Goal: Information Seeking & Learning: Understand process/instructions

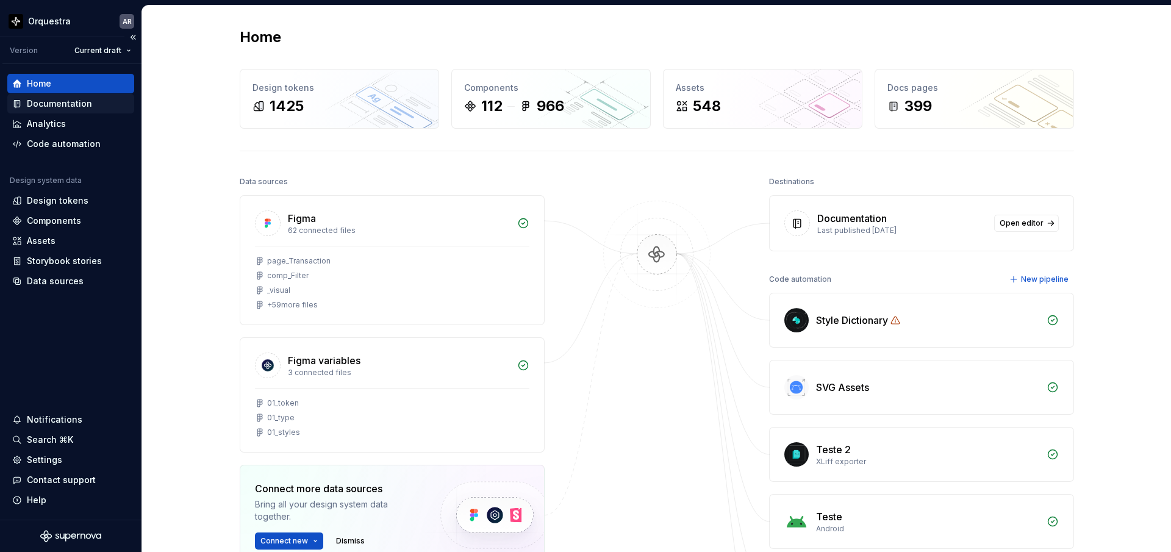
click at [82, 103] on div "Documentation" at bounding box center [59, 104] width 65 height 12
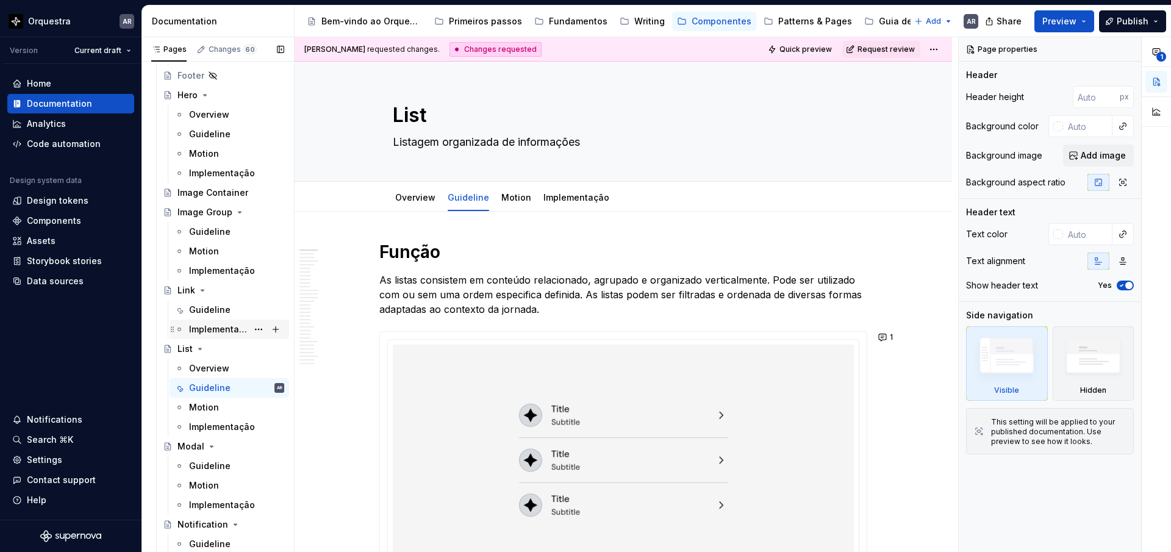
scroll to position [1857, 0]
click at [215, 385] on div "Guideline" at bounding box center [209, 387] width 41 height 12
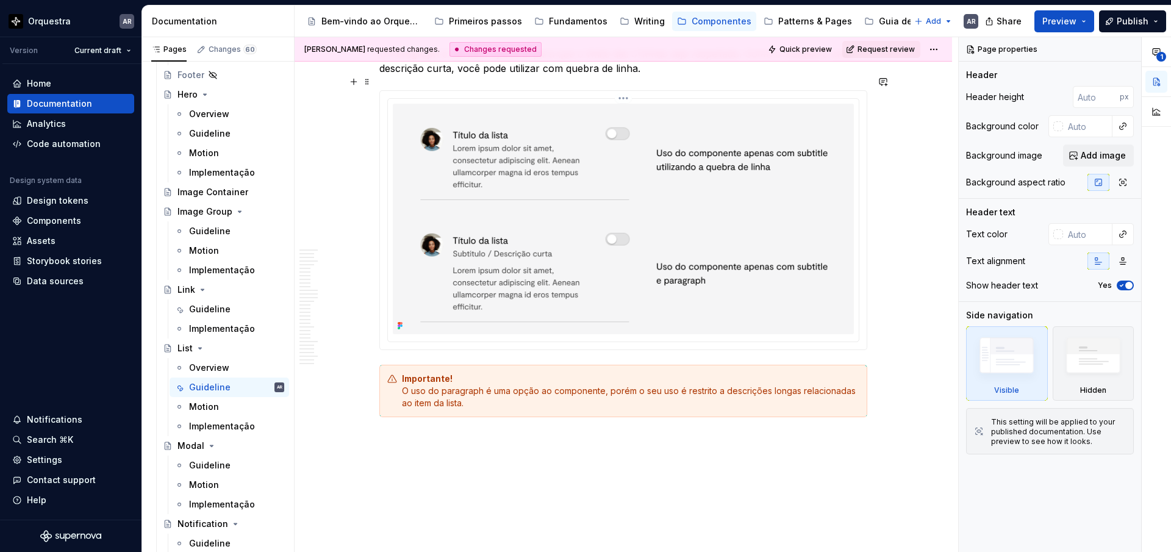
scroll to position [10581, 0]
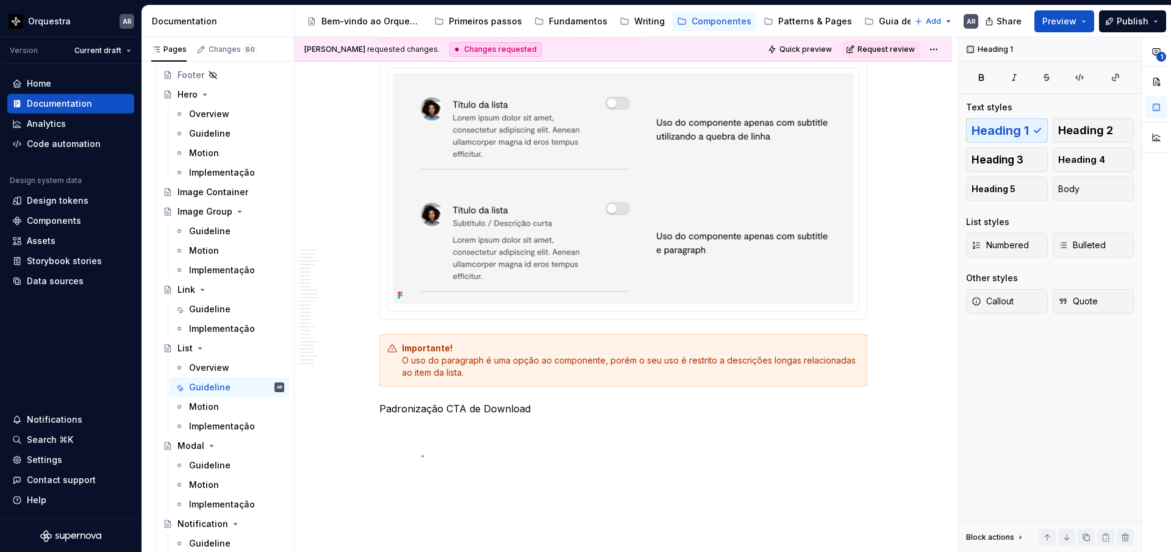
click at [421, 456] on div "[PERSON_NAME] requested changes. Changes requested Quick preview Request review…" at bounding box center [626, 294] width 663 height 515
click at [421, 401] on p "Padronização CTA de Download" at bounding box center [623, 408] width 488 height 15
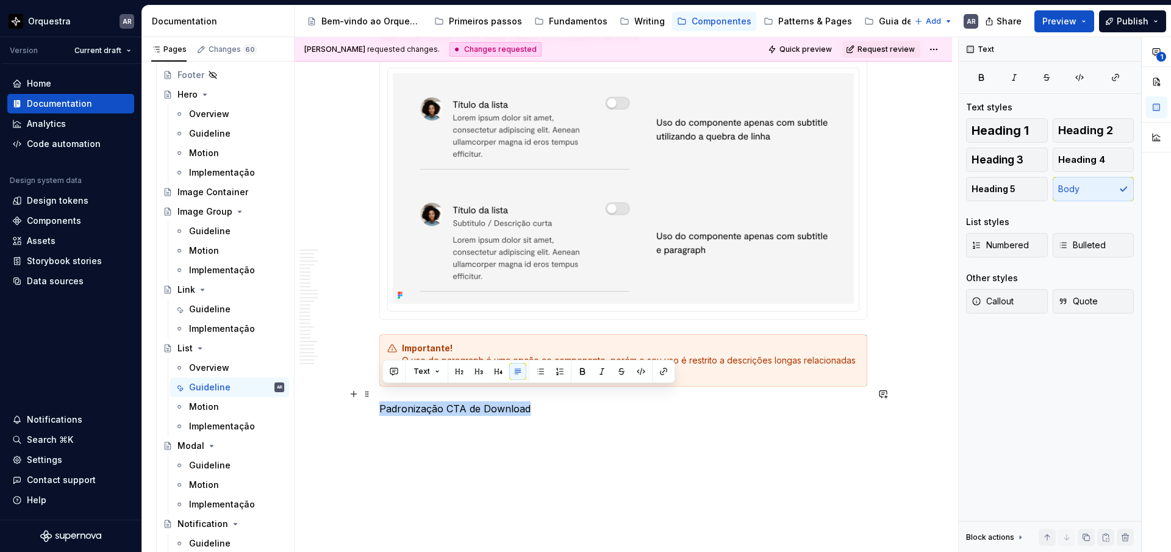
click at [421, 401] on p "Padronização CTA de Download" at bounding box center [623, 408] width 488 height 15
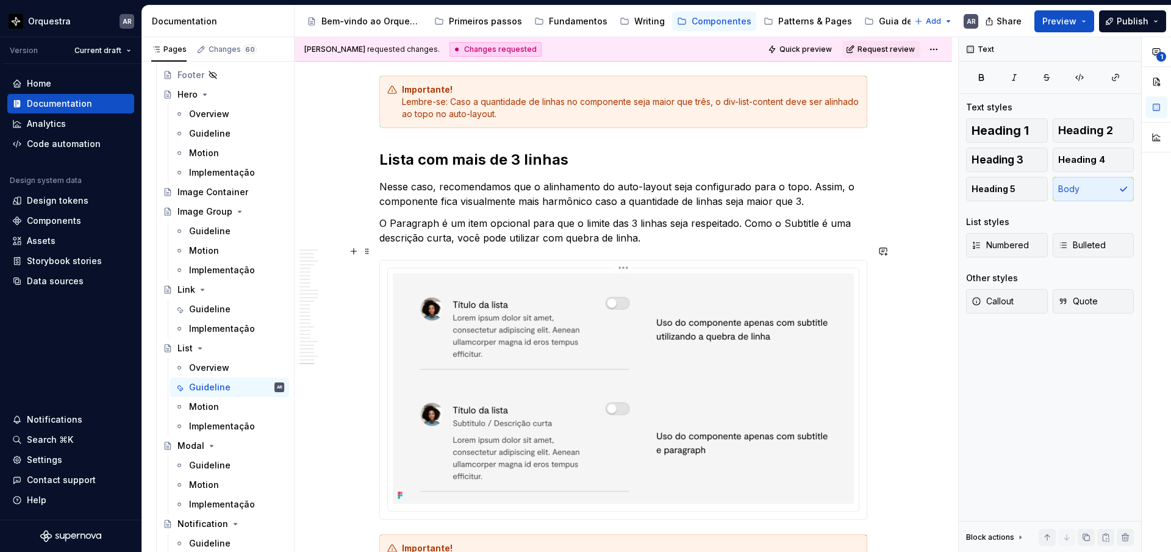
scroll to position [10325, 0]
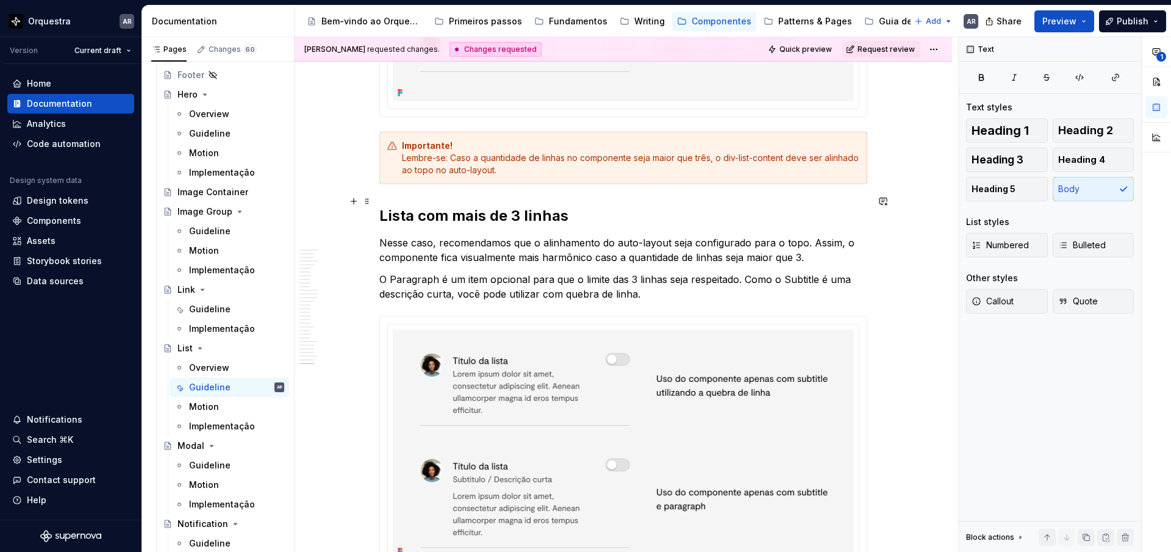
click at [456, 206] on h2 "Lista com mais de 3 linhas" at bounding box center [623, 216] width 488 height 20
click at [479, 206] on h2 "Lista com mais de 3 linhas" at bounding box center [623, 216] width 488 height 20
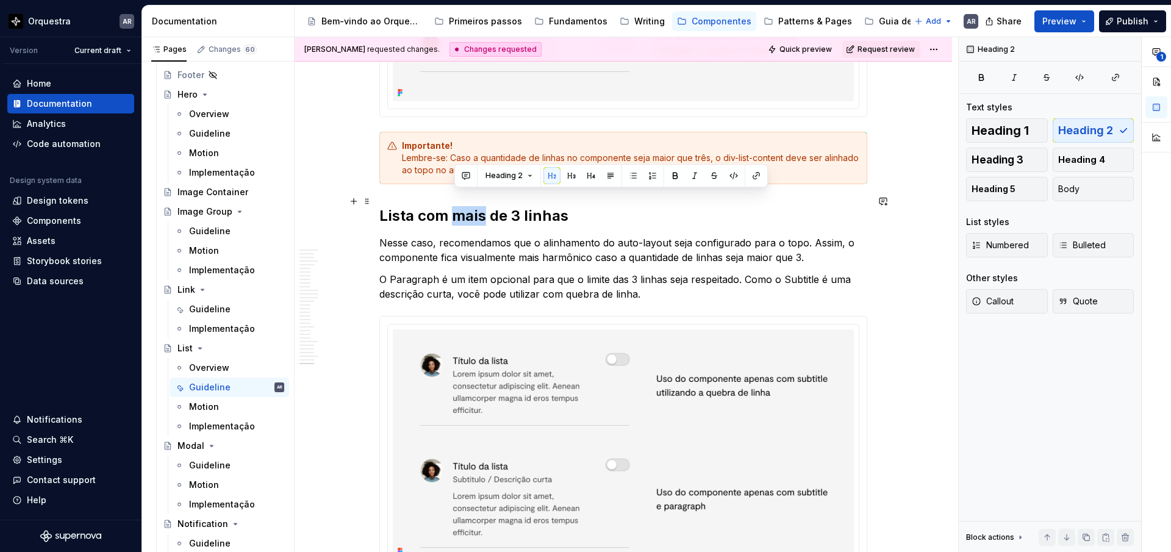
click at [479, 206] on h2 "Lista com mais de 3 linhas" at bounding box center [623, 216] width 488 height 20
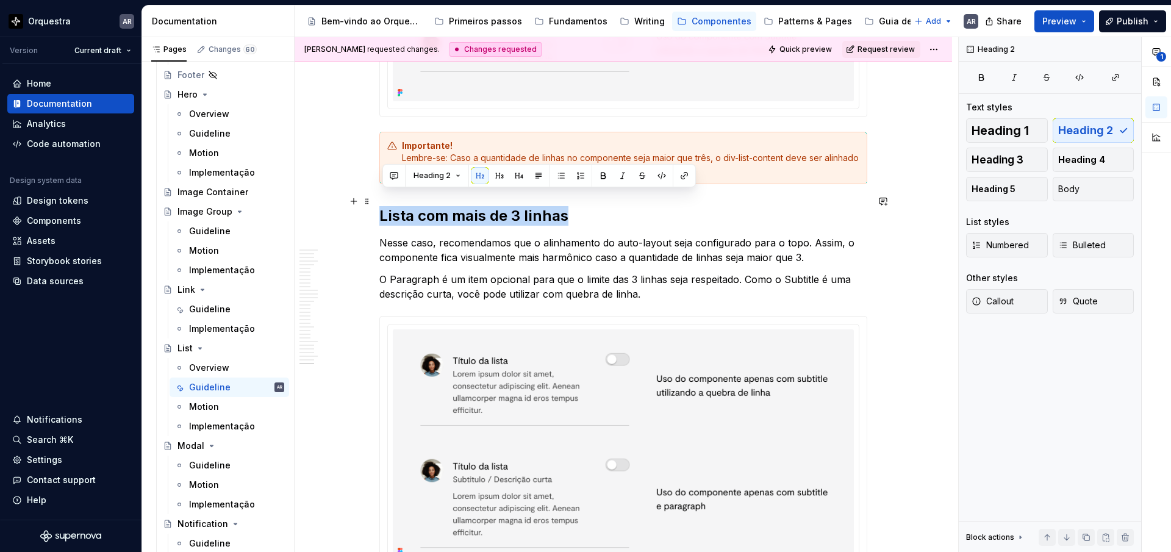
click at [479, 206] on h2 "Lista com mais de 3 linhas" at bounding box center [623, 216] width 488 height 20
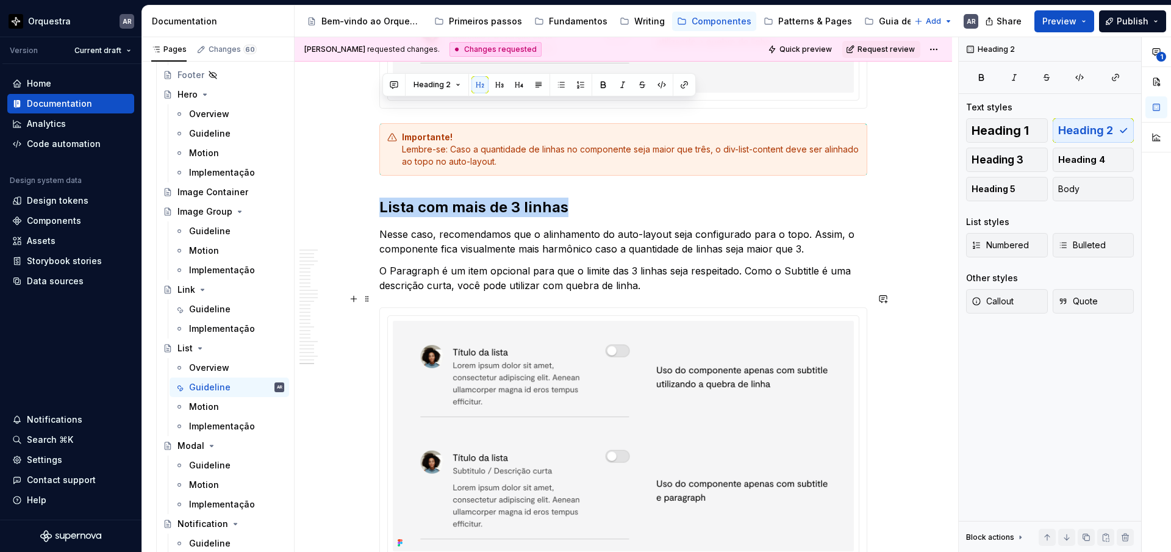
scroll to position [10611, 0]
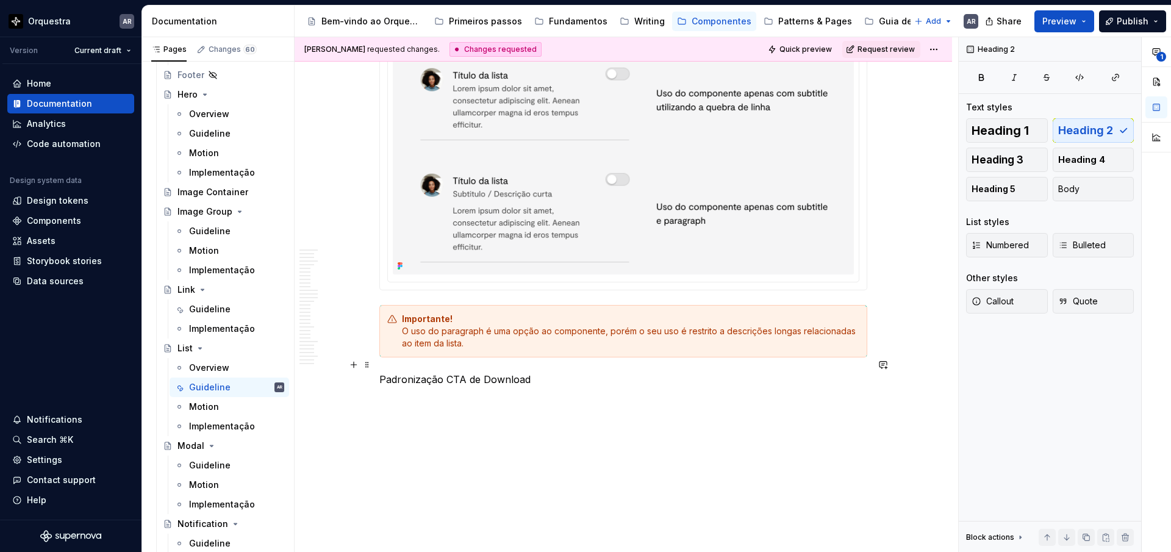
click at [435, 372] on p "Padronização CTA de Download" at bounding box center [623, 379] width 488 height 15
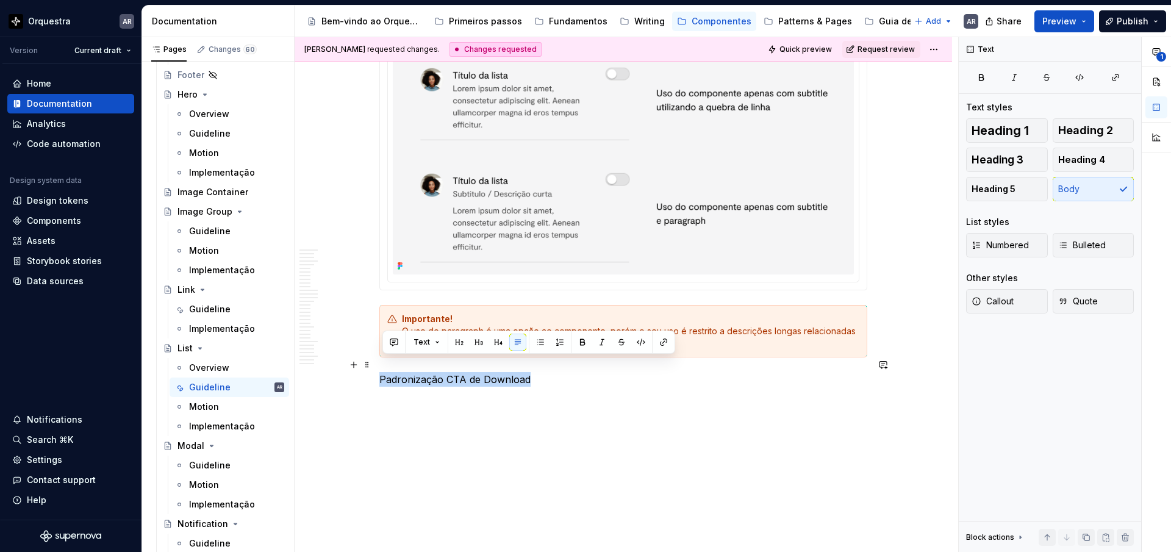
click at [435, 372] on p "Padronização CTA de Download" at bounding box center [623, 379] width 488 height 15
click at [454, 341] on button "button" at bounding box center [459, 342] width 17 height 17
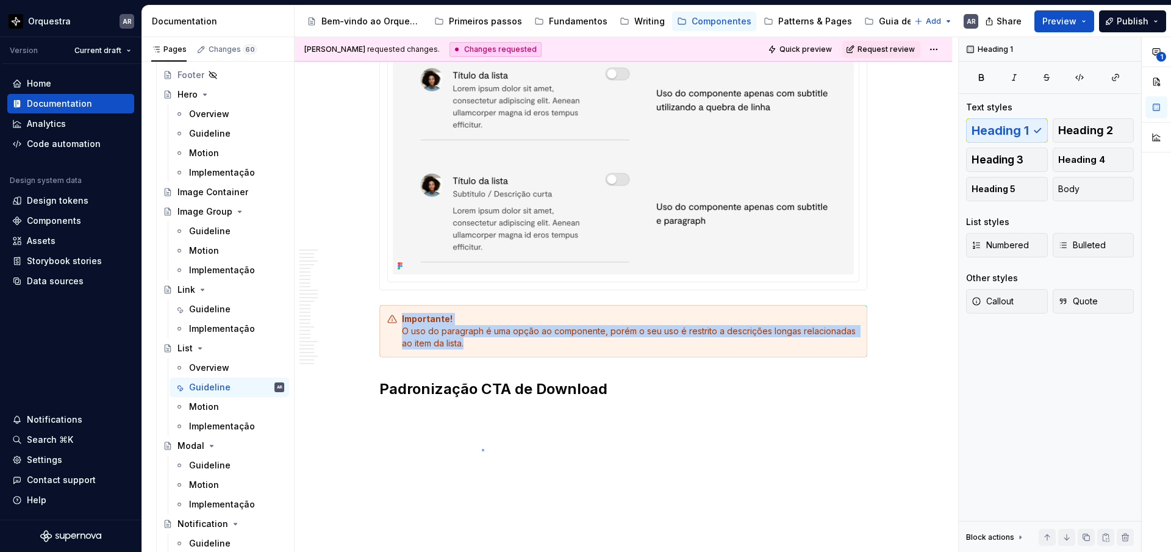
click at [482, 449] on div "[PERSON_NAME] requested changes. Changes requested Quick preview Request review…" at bounding box center [626, 294] width 663 height 515
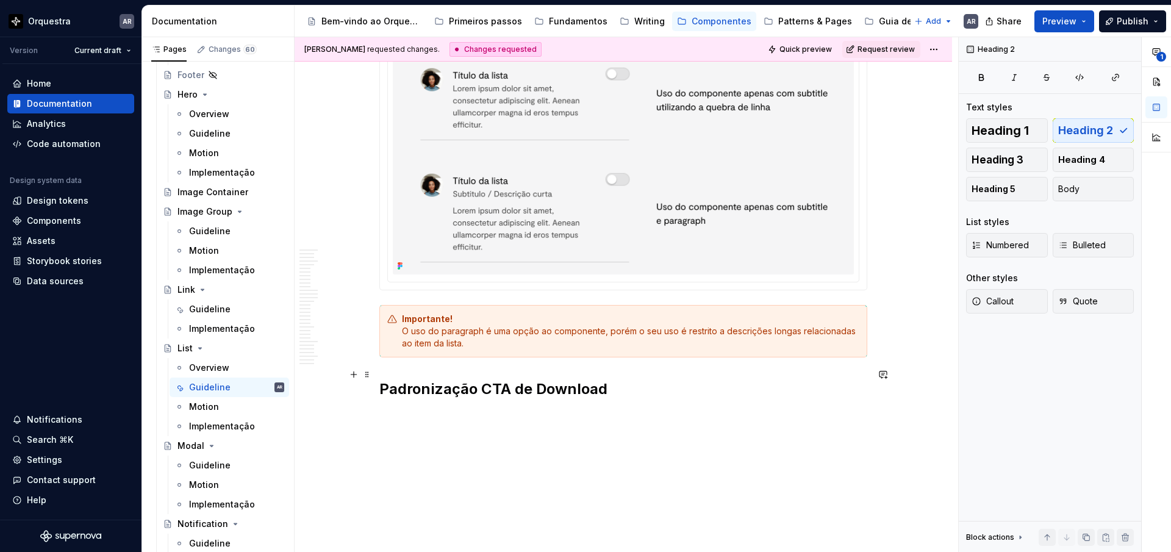
click at [639, 379] on h2 "Padronização CTA de Download" at bounding box center [623, 389] width 488 height 20
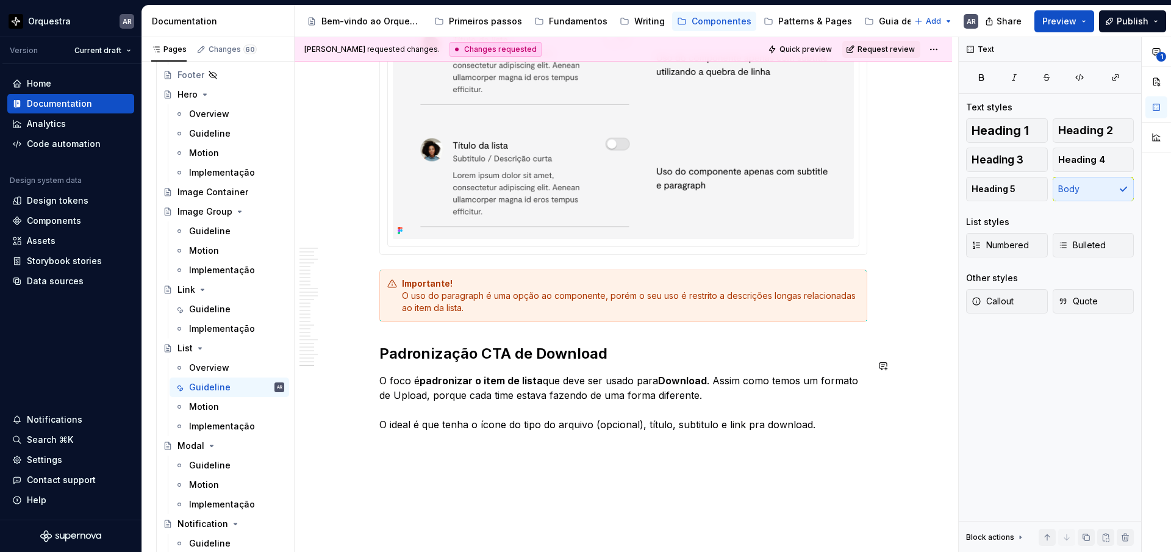
scroll to position [10648, 0]
click at [705, 407] on p "O foco é padronizar o item de lista que deve ser usado para Download . Assim co…" at bounding box center [623, 400] width 488 height 59
click at [821, 405] on p "O foco é padronizar o item de lista que deve ser usado para Download . Assim co…" at bounding box center [623, 400] width 488 height 59
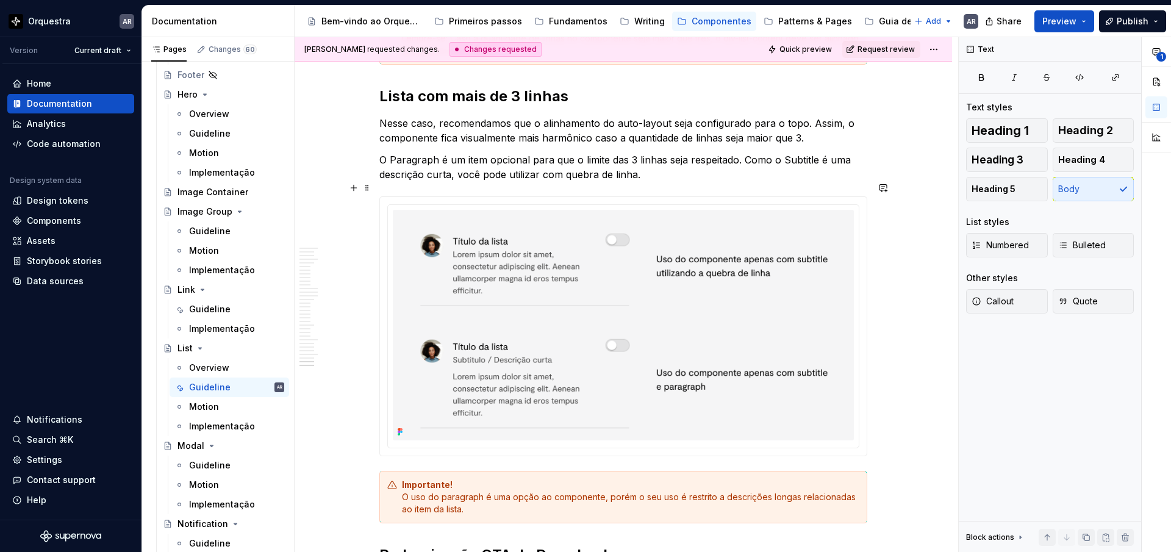
scroll to position [10442, 0]
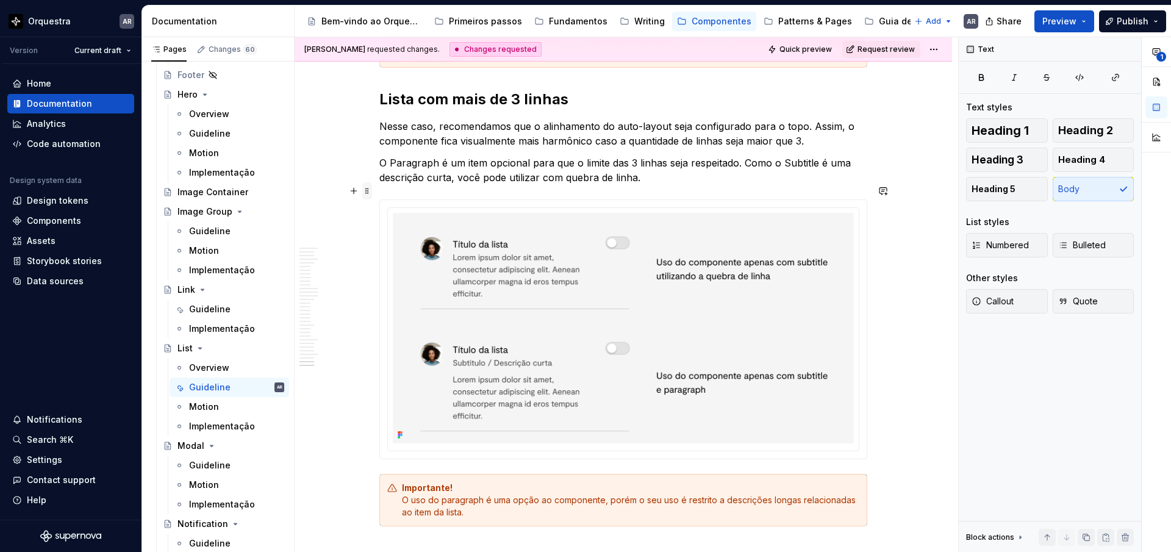
click at [369, 191] on span at bounding box center [367, 190] width 10 height 17
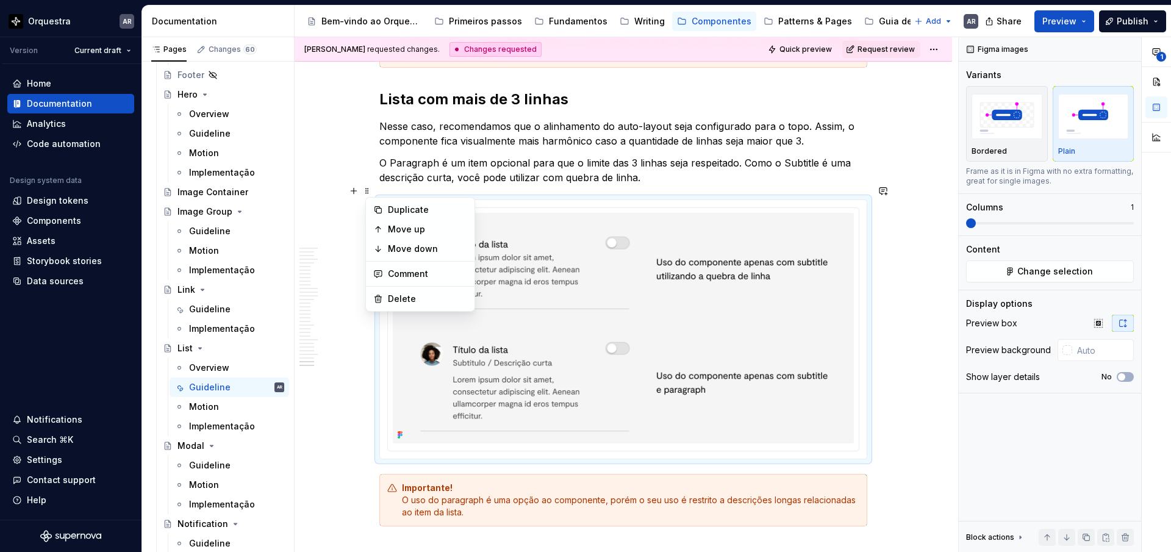
click at [413, 199] on div "Duplicate Move up Move down Comment Delete" at bounding box center [420, 254] width 110 height 115
click at [410, 212] on div "Duplicate" at bounding box center [427, 210] width 79 height 12
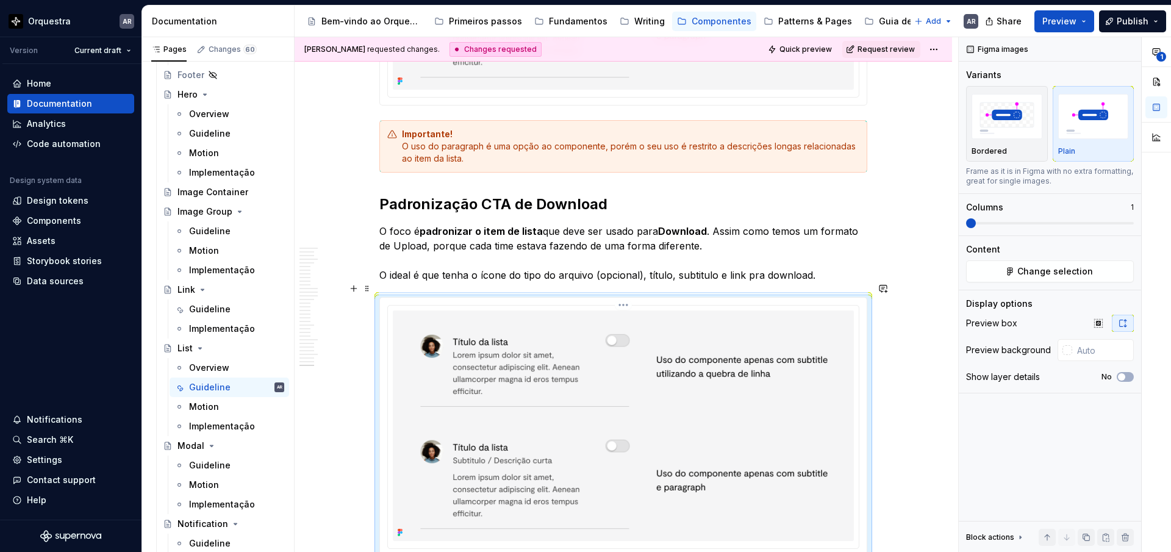
scroll to position [10798, 0]
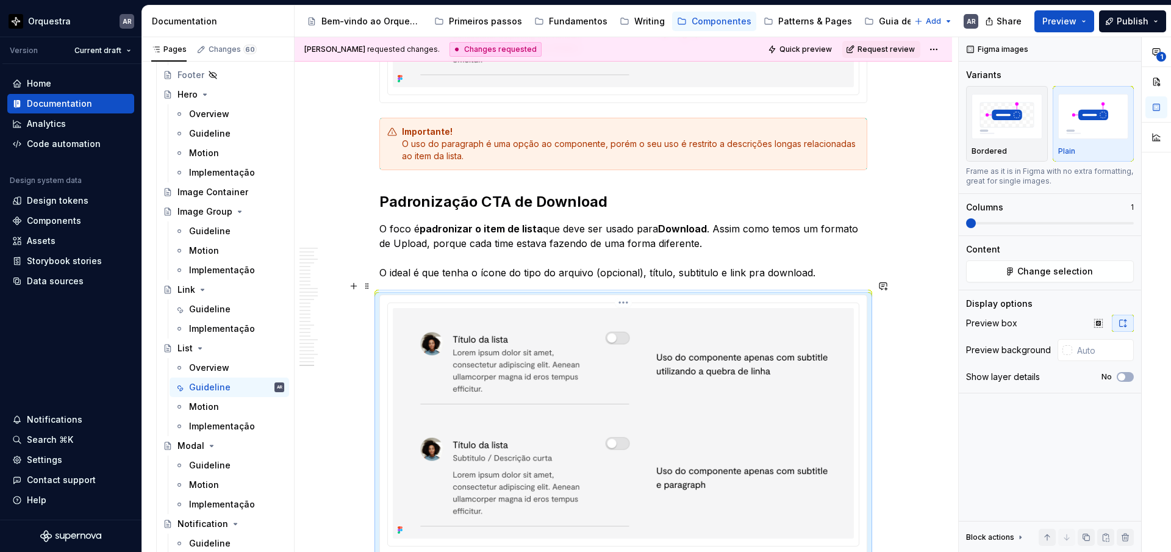
click at [674, 414] on img at bounding box center [623, 423] width 461 height 230
click at [1041, 277] on button "Change selection" at bounding box center [1050, 271] width 168 height 22
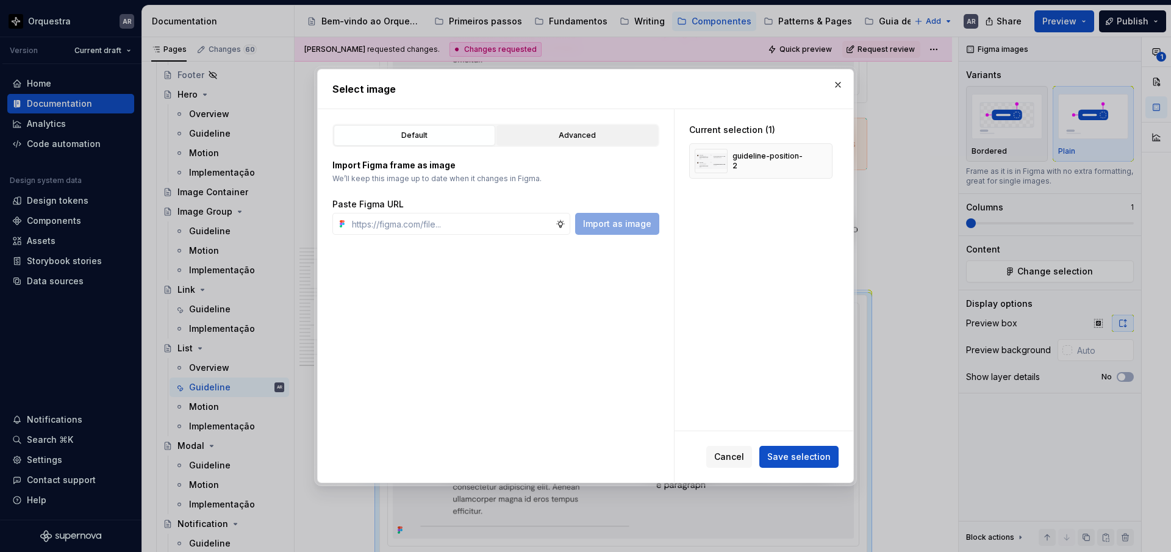
click at [596, 128] on button "Advanced" at bounding box center [577, 135] width 162 height 21
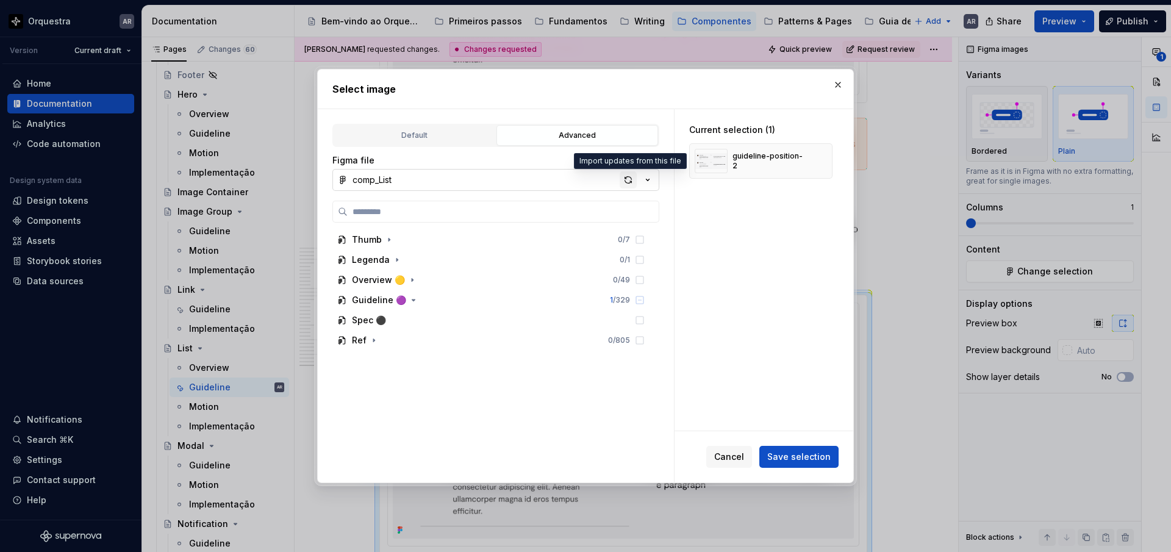
click at [632, 184] on div "button" at bounding box center [627, 179] width 17 height 17
click at [412, 305] on button "button" at bounding box center [413, 300] width 12 height 12
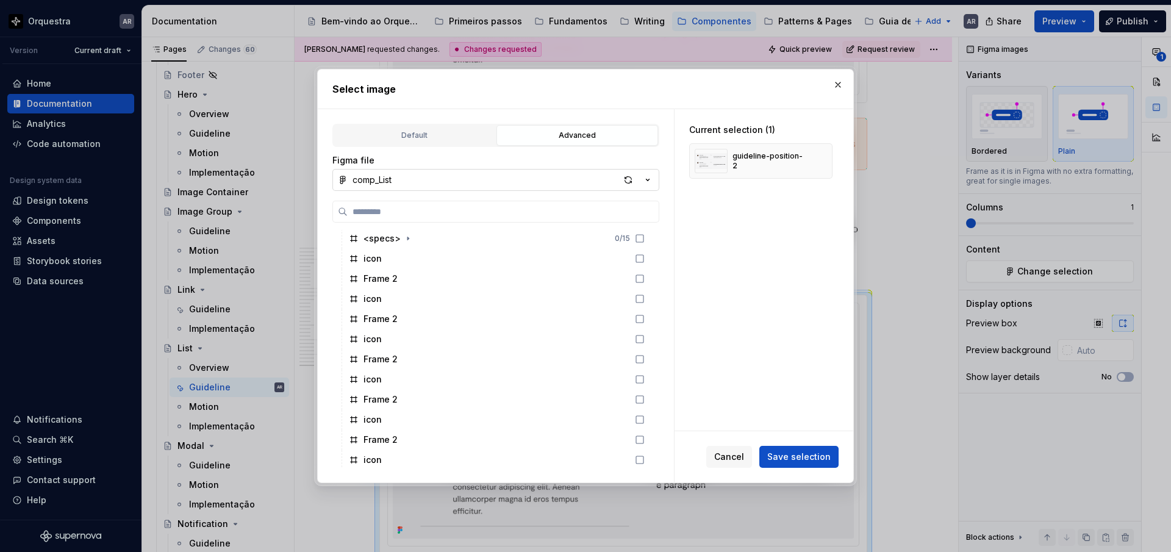
scroll to position [930, 0]
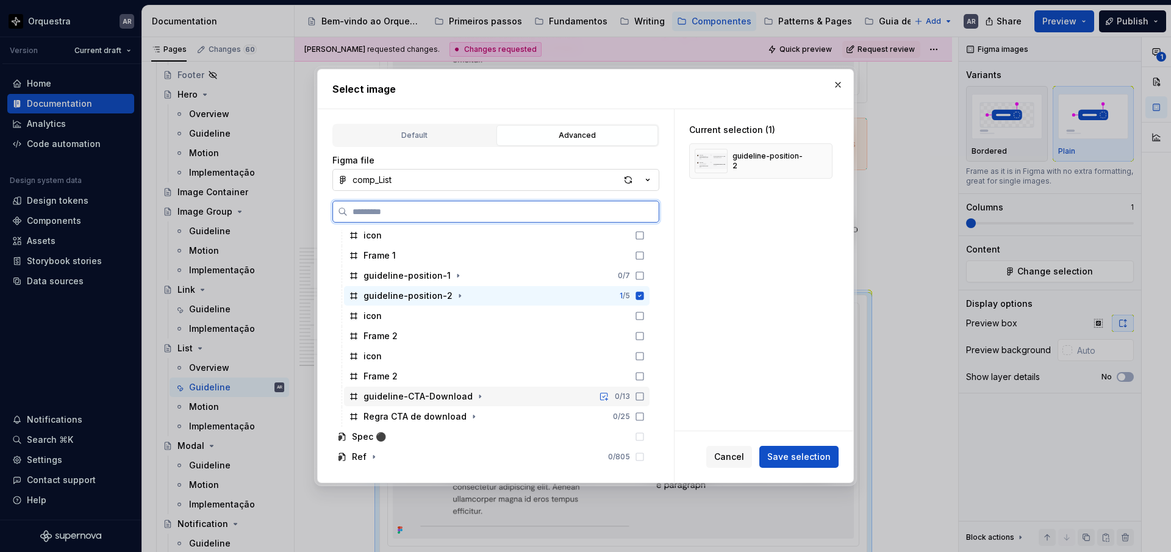
click at [644, 398] on icon at bounding box center [640, 396] width 10 height 10
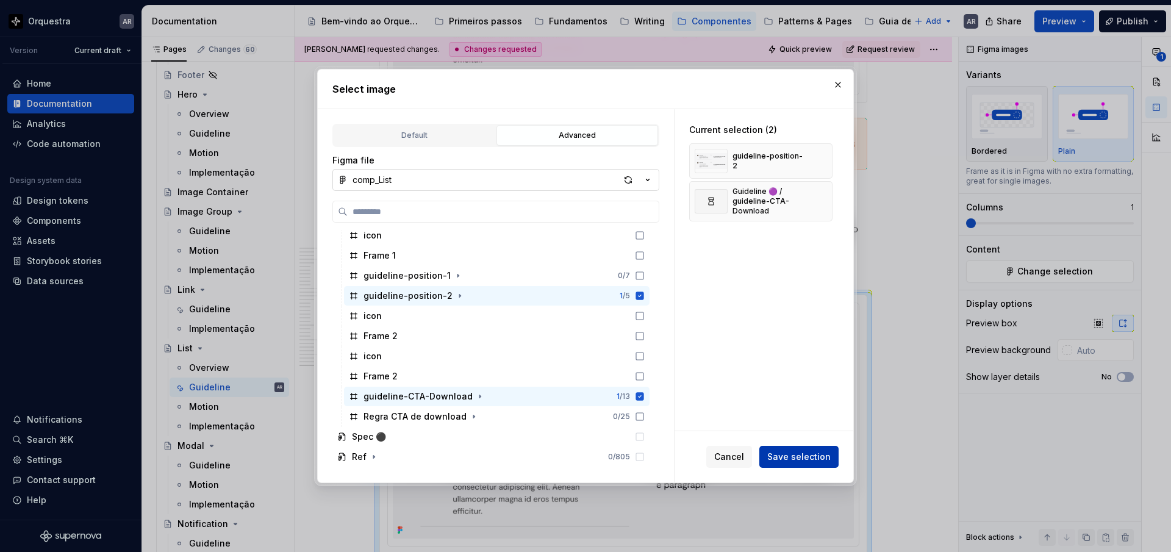
click at [797, 451] on span "Save selection" at bounding box center [798, 457] width 63 height 12
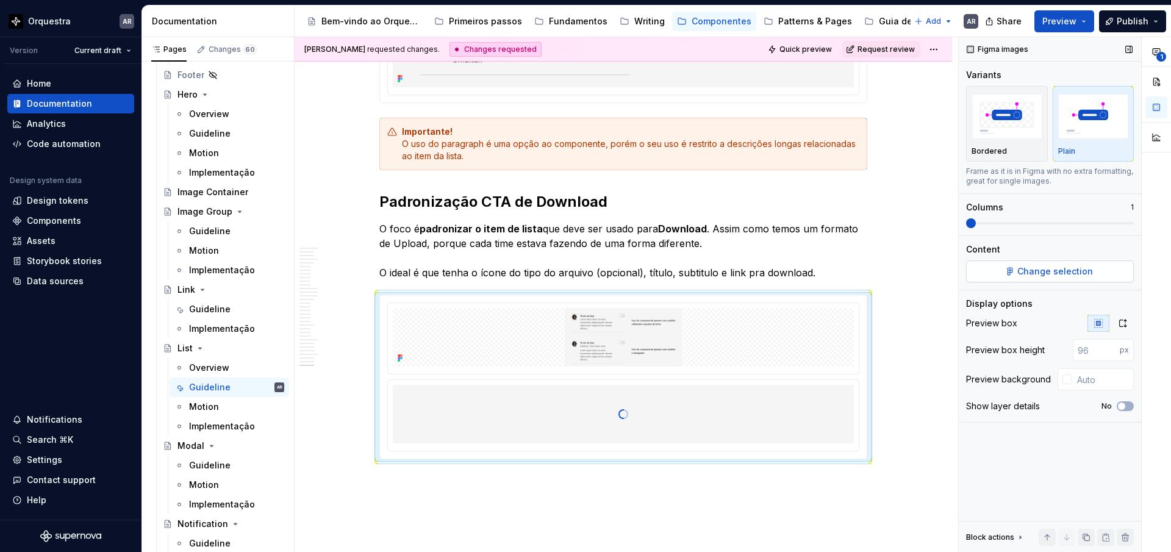
click at [1035, 268] on span "Change selection" at bounding box center [1055, 271] width 76 height 12
type textarea "*"
click at [1051, 270] on span "Change selection" at bounding box center [1055, 271] width 76 height 12
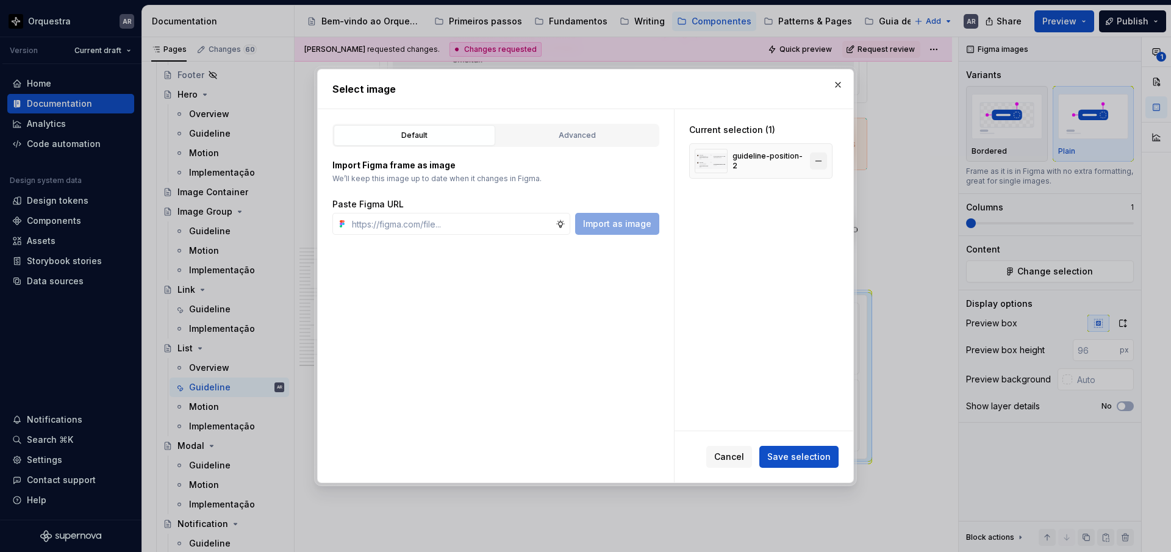
click at [824, 161] on button "button" at bounding box center [818, 160] width 17 height 17
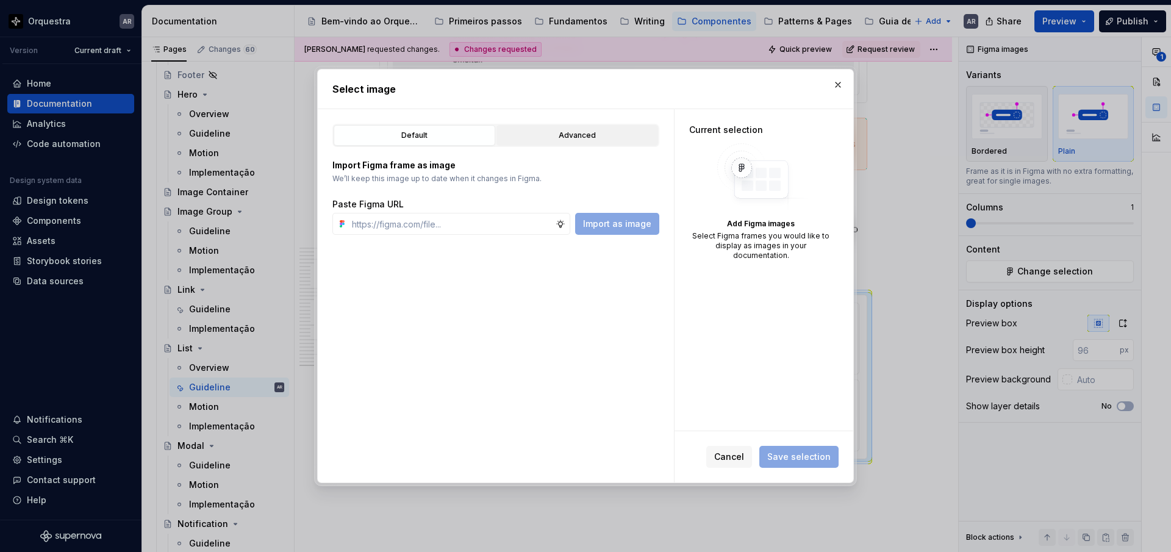
click at [612, 136] on div "Advanced" at bounding box center [577, 135] width 153 height 12
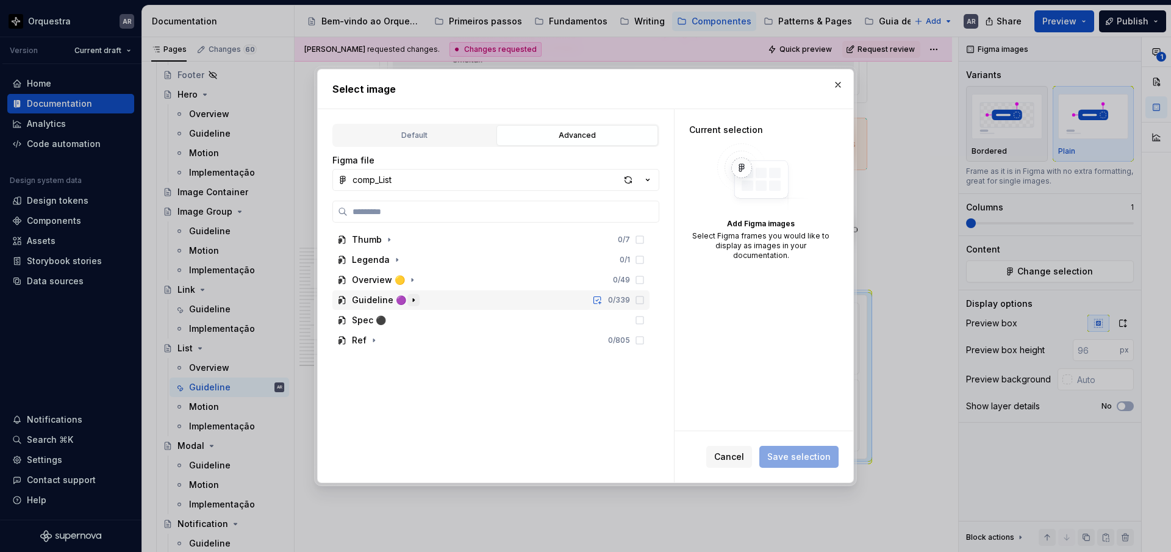
click at [413, 301] on icon "button" at bounding box center [414, 300] width 10 height 10
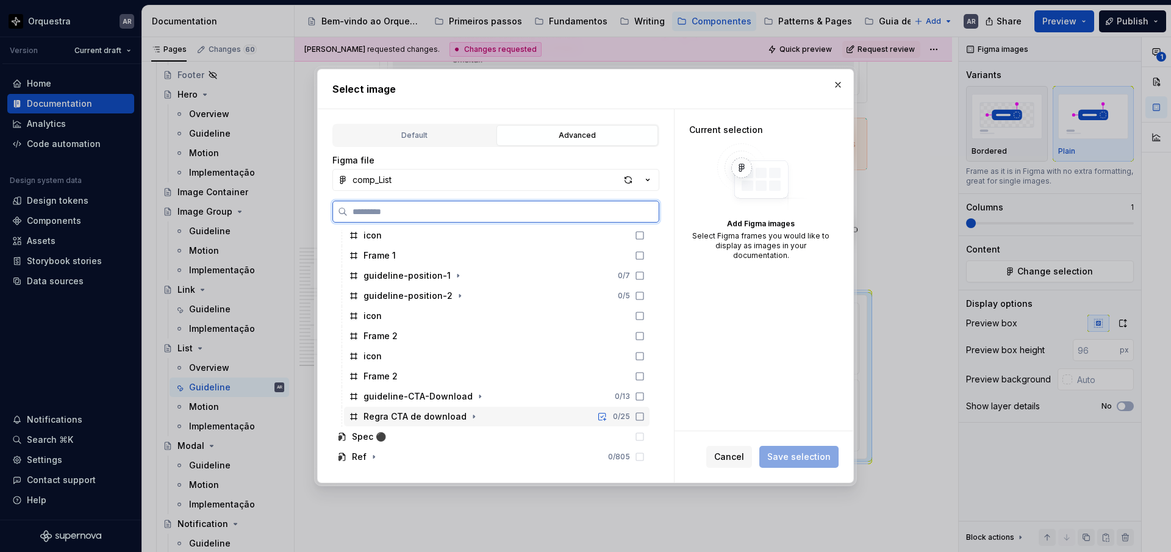
click at [644, 416] on icon at bounding box center [640, 417] width 10 height 10
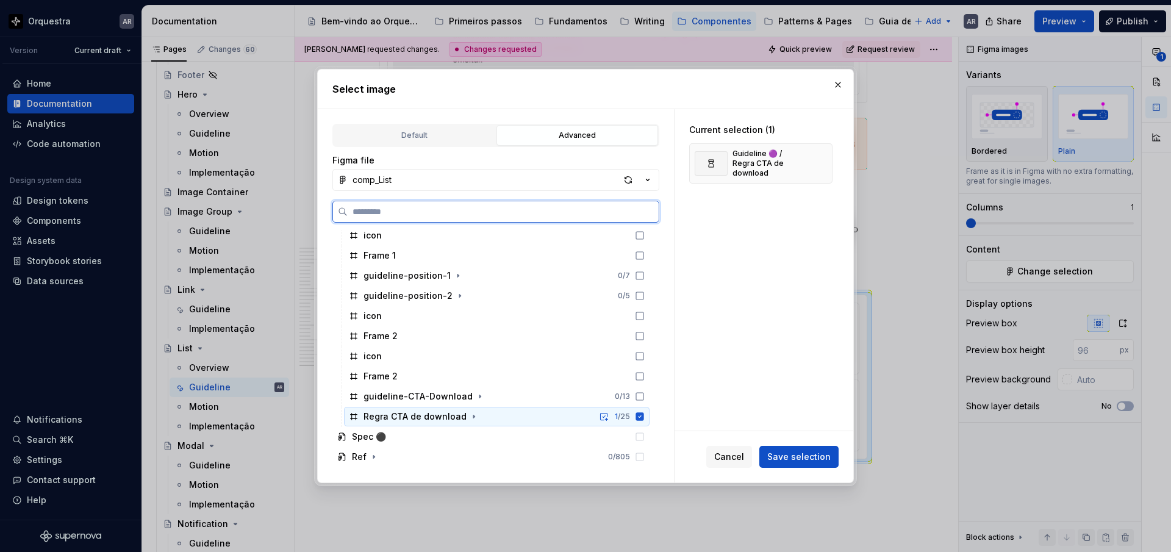
click at [644, 416] on icon at bounding box center [640, 417] width 10 height 10
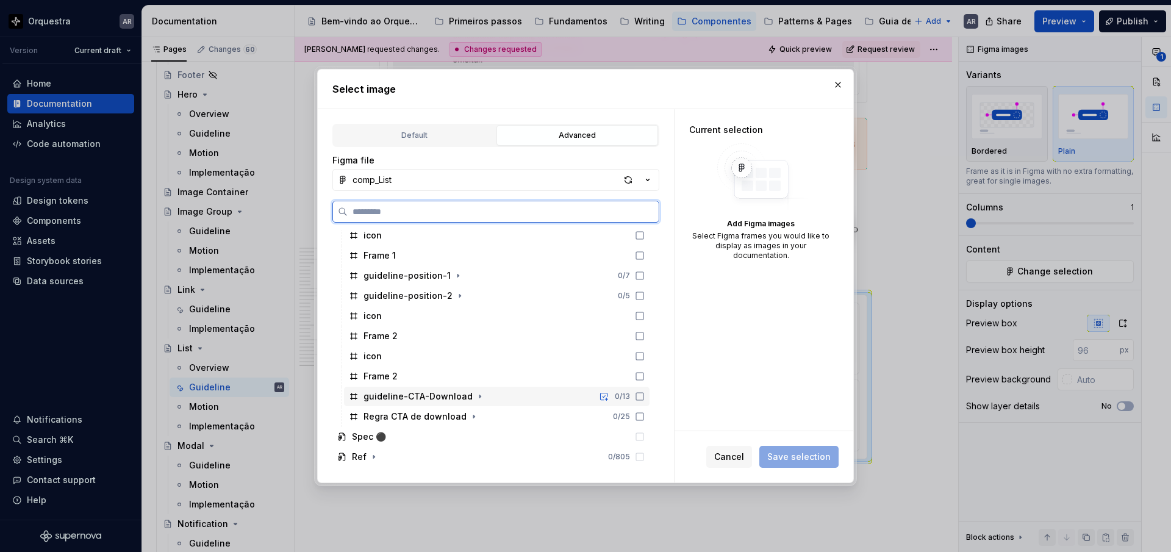
click at [644, 397] on icon at bounding box center [640, 396] width 10 height 10
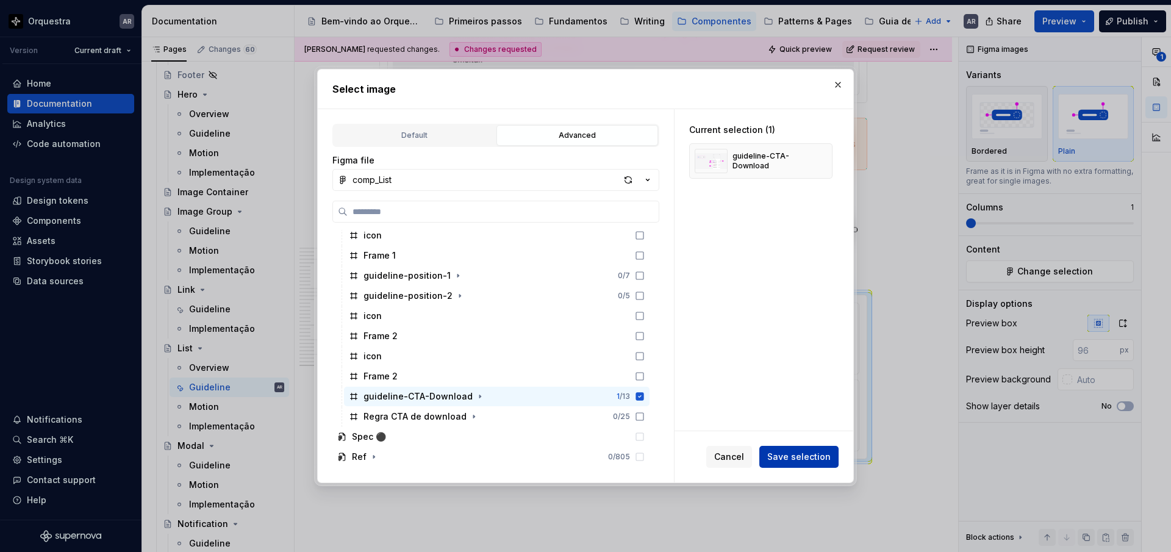
click at [801, 457] on span "Save selection" at bounding box center [798, 457] width 63 height 12
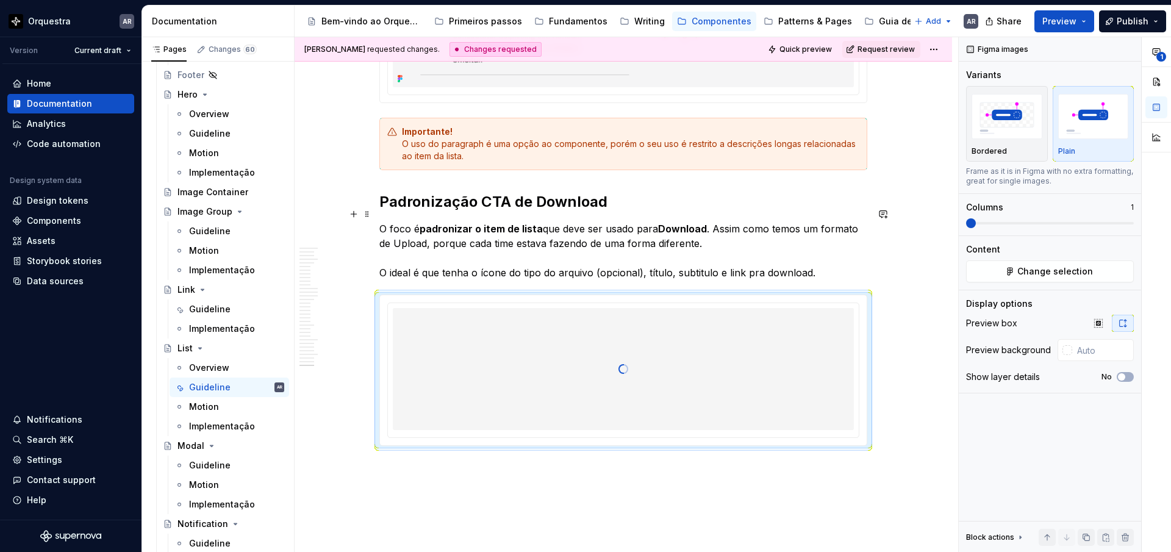
click at [701, 259] on p "O foco é padronizar o item de lista que deve ser usado para Download . Assim co…" at bounding box center [623, 250] width 488 height 59
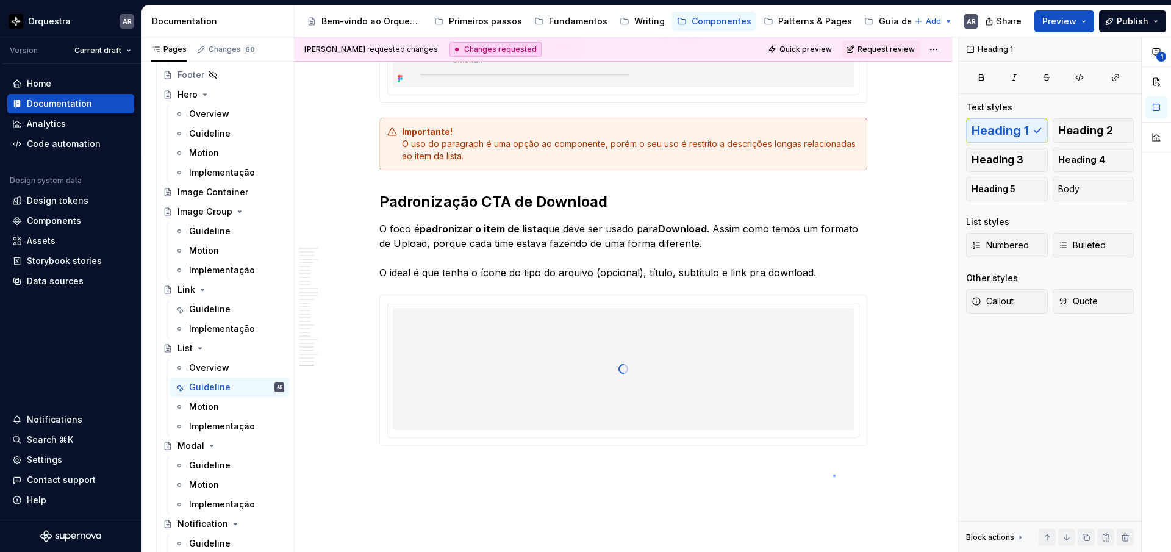
click at [833, 474] on div "[PERSON_NAME] requested changes. Changes requested Quick preview Request review…" at bounding box center [626, 294] width 663 height 515
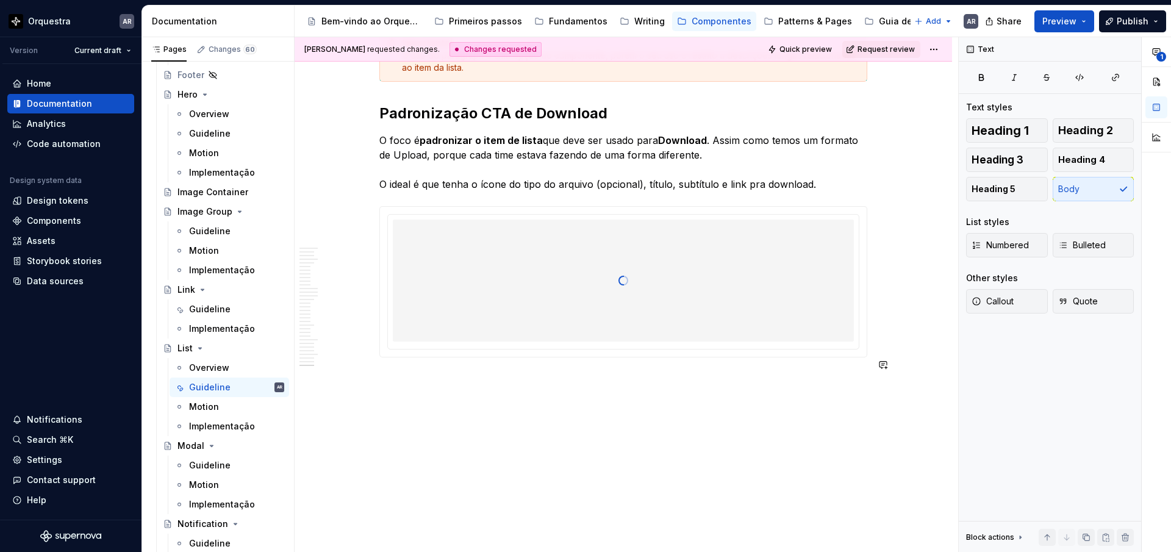
click at [631, 372] on p at bounding box center [623, 379] width 488 height 15
click at [358, 363] on button "button" at bounding box center [353, 364] width 17 height 17
click at [594, 394] on p at bounding box center [623, 401] width 488 height 15
click at [357, 364] on button "button" at bounding box center [353, 364] width 17 height 17
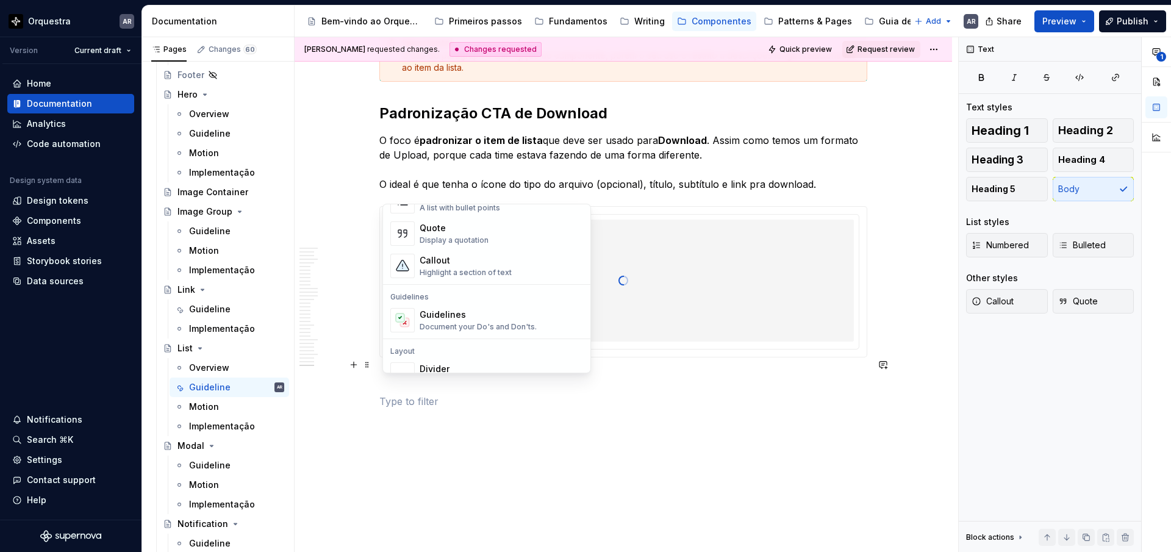
scroll to position [0, 0]
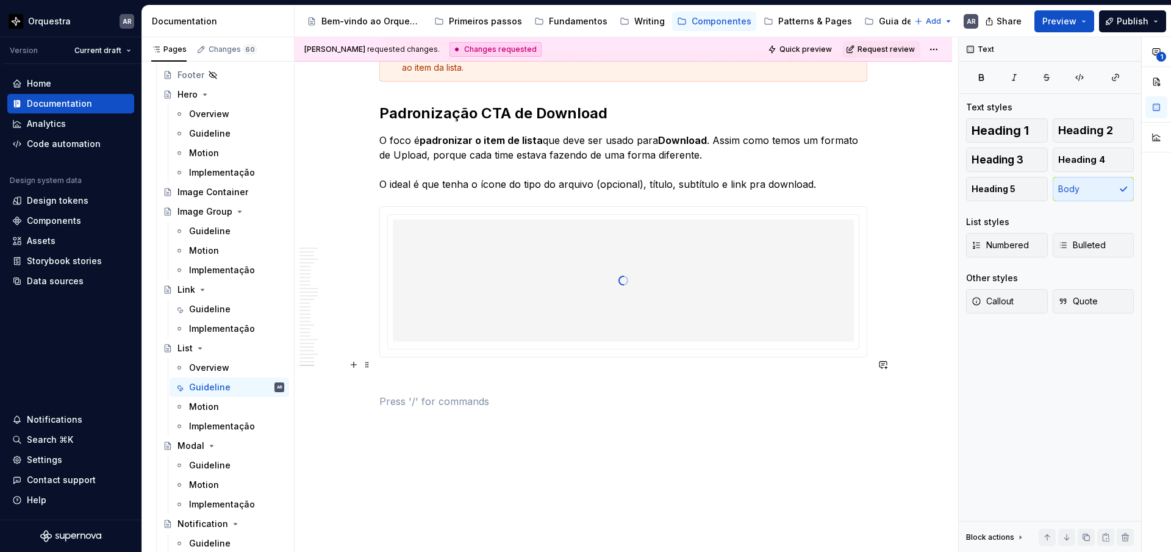
click at [477, 394] on p at bounding box center [623, 401] width 488 height 15
click at [998, 247] on span "Numbered" at bounding box center [999, 245] width 57 height 12
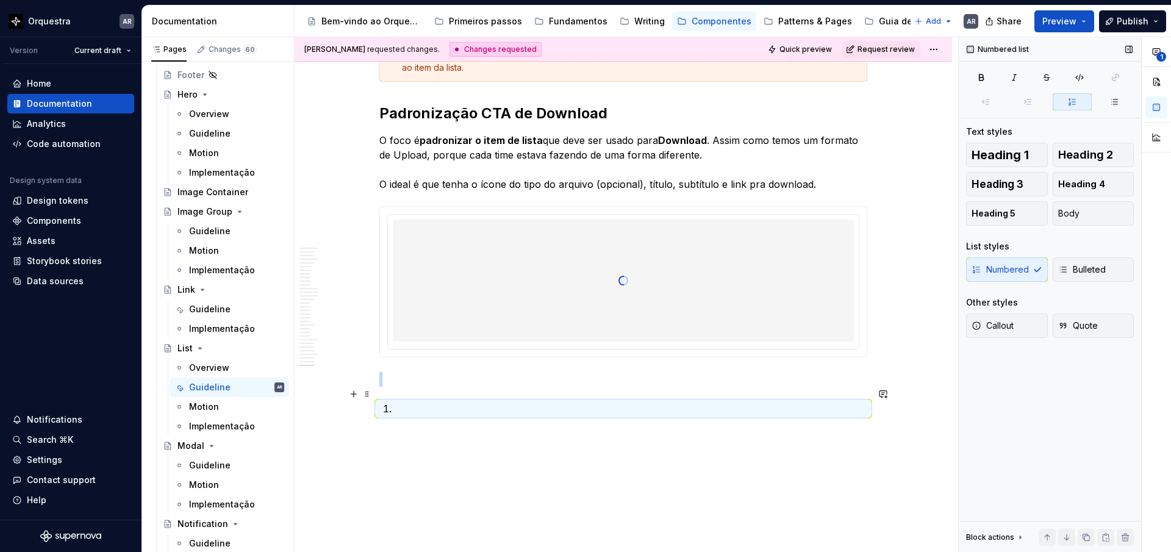
click at [478, 401] on p at bounding box center [630, 408] width 473 height 15
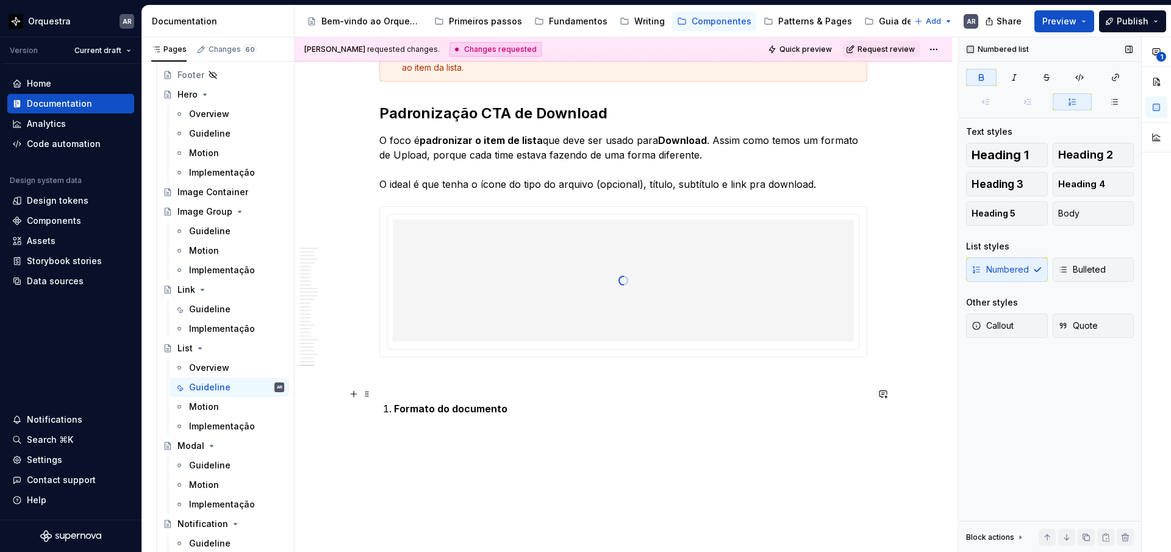
click at [526, 401] on p "Formato do documento" at bounding box center [630, 408] width 473 height 15
click at [521, 401] on p "Formato do documento" at bounding box center [630, 408] width 473 height 15
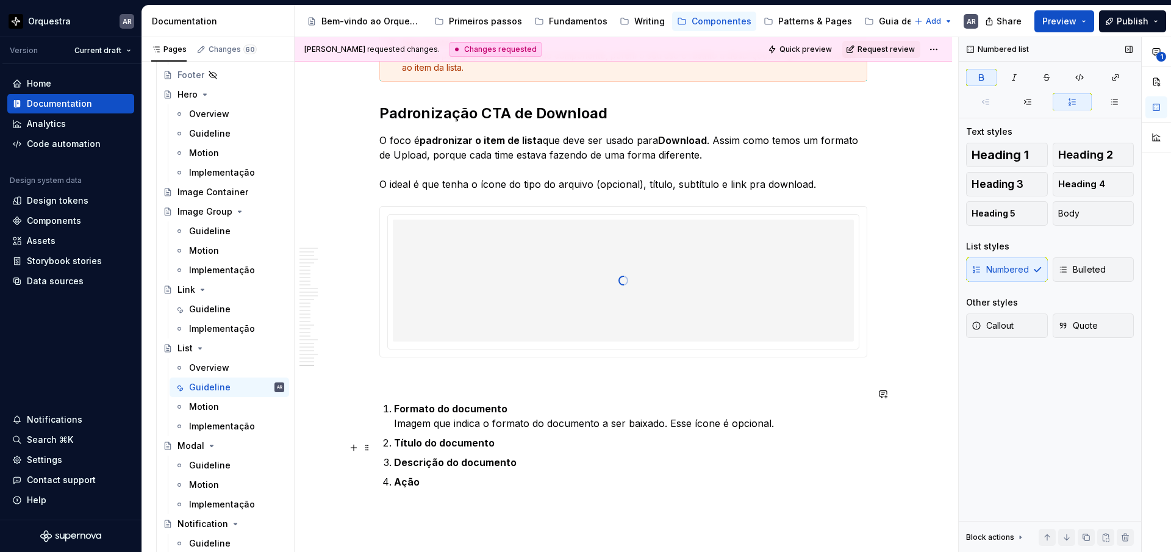
click at [528, 437] on ol "Formato do documento Imagem que indica o formato do documento a ser baixado. Es…" at bounding box center [630, 445] width 473 height 88
click at [528, 435] on p "Título do documento" at bounding box center [630, 442] width 473 height 15
click at [521, 469] on p "Descrição do documento" at bounding box center [630, 476] width 473 height 15
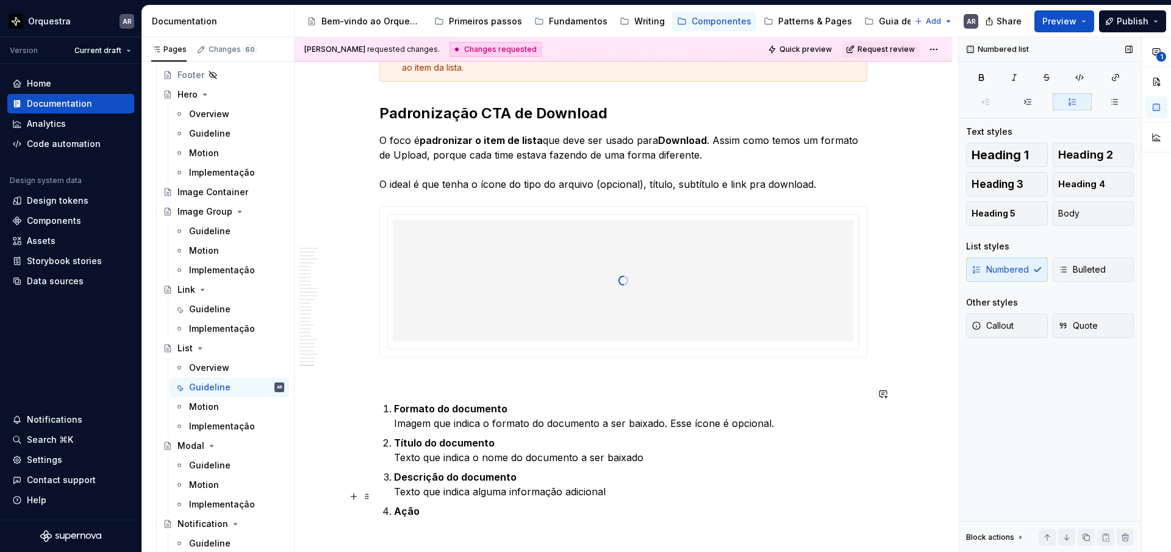
click at [488, 504] on p "Ação" at bounding box center [630, 511] width 473 height 15
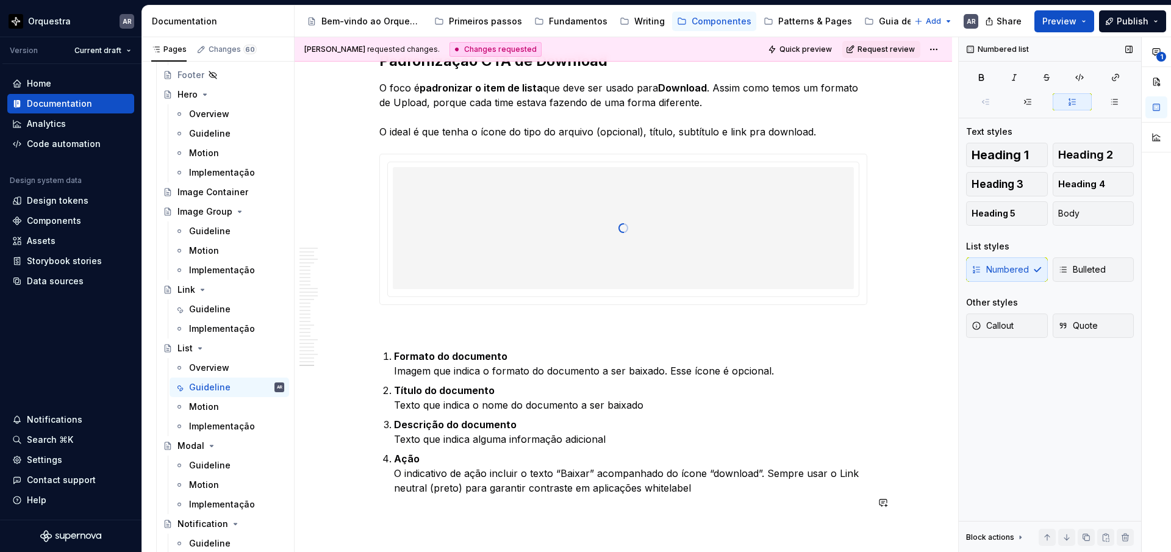
scroll to position [10944, 0]
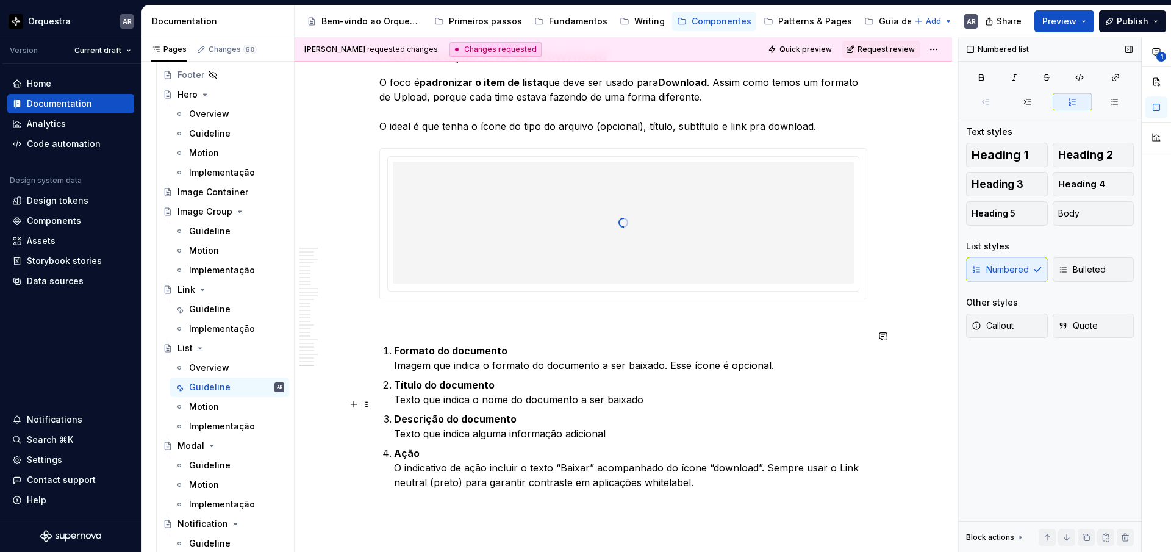
click at [635, 420] on p "Descrição do documento Texto que indica alguma informação adicional" at bounding box center [630, 426] width 473 height 29
click at [661, 382] on p "Título do documento Texto que indica o nome do documento a ser baixado" at bounding box center [630, 391] width 473 height 29
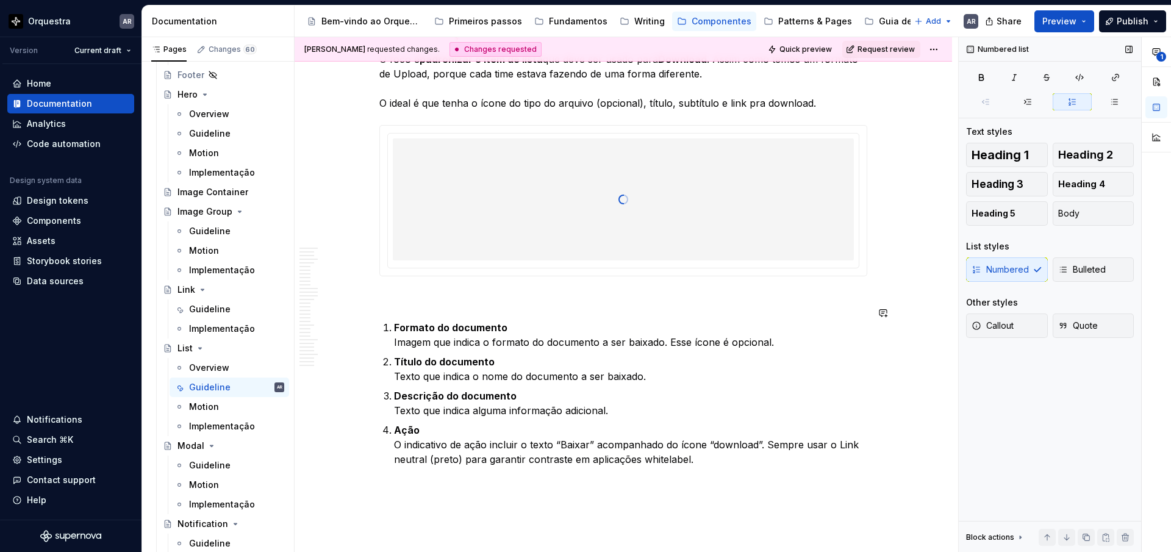
scroll to position [10968, 0]
drag, startPoint x: 426, startPoint y: 411, endPoint x: 380, endPoint y: 411, distance: 46.3
click at [543, 392] on button "button" at bounding box center [547, 392] width 17 height 17
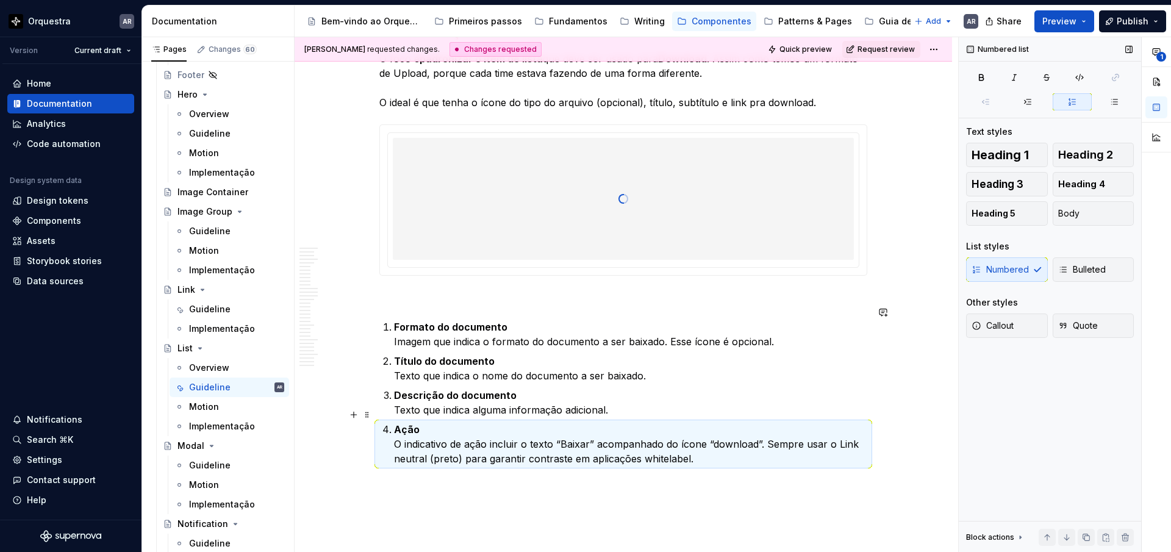
click at [436, 422] on p "Ação O indicativo de ação incluir o texto “Baixar” acompanhado do ícone “downlo…" at bounding box center [630, 444] width 473 height 44
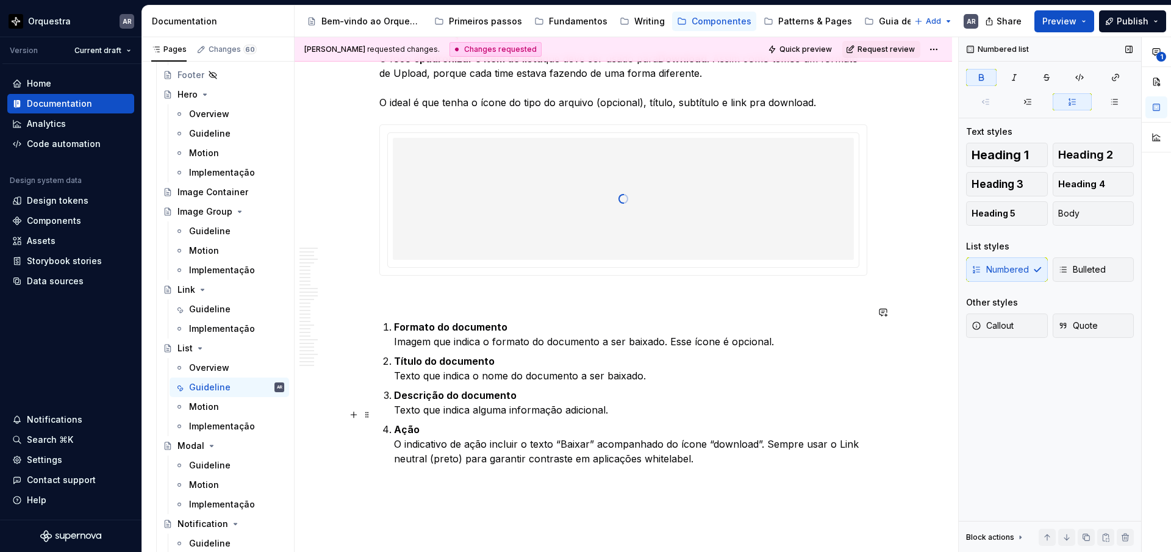
click at [439, 422] on p "Ação O indicativo de ação incluir o texto “Baixar” acompanhado do ícone “downlo…" at bounding box center [630, 444] width 473 height 44
click at [398, 429] on p "Ação O indicativo de ação incluir o texto “Baixar” acompanhado do ícone “downlo…" at bounding box center [630, 444] width 473 height 44
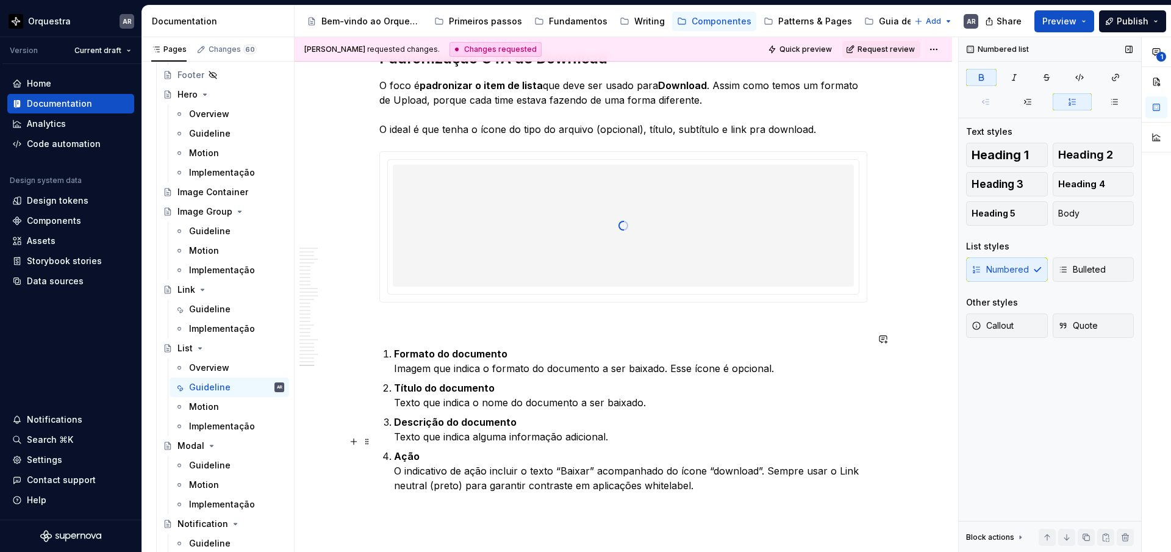
scroll to position [10928, 0]
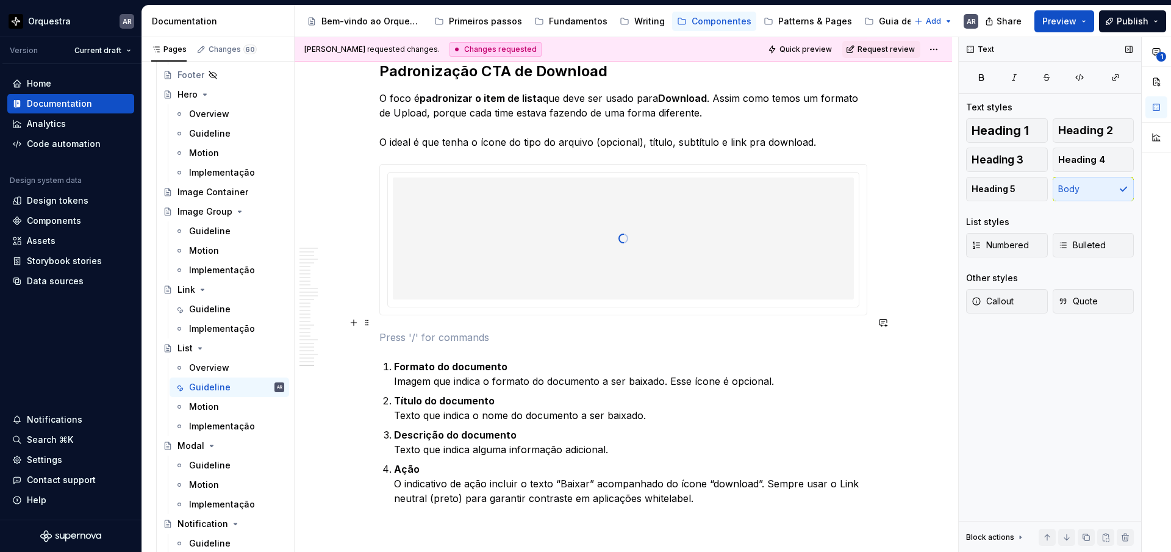
click at [436, 330] on p at bounding box center [623, 337] width 488 height 15
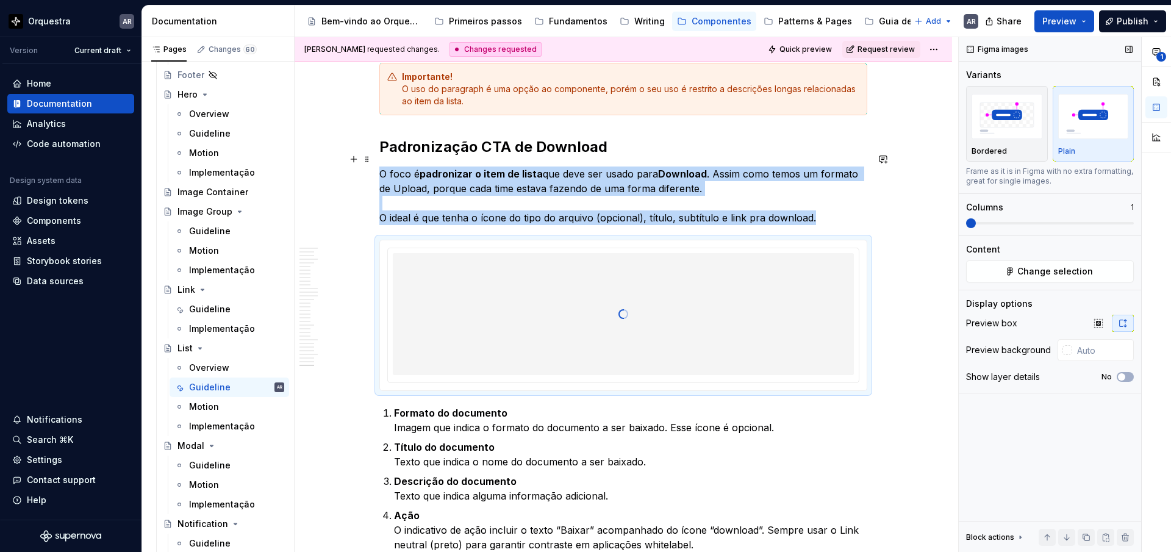
scroll to position [10824, 0]
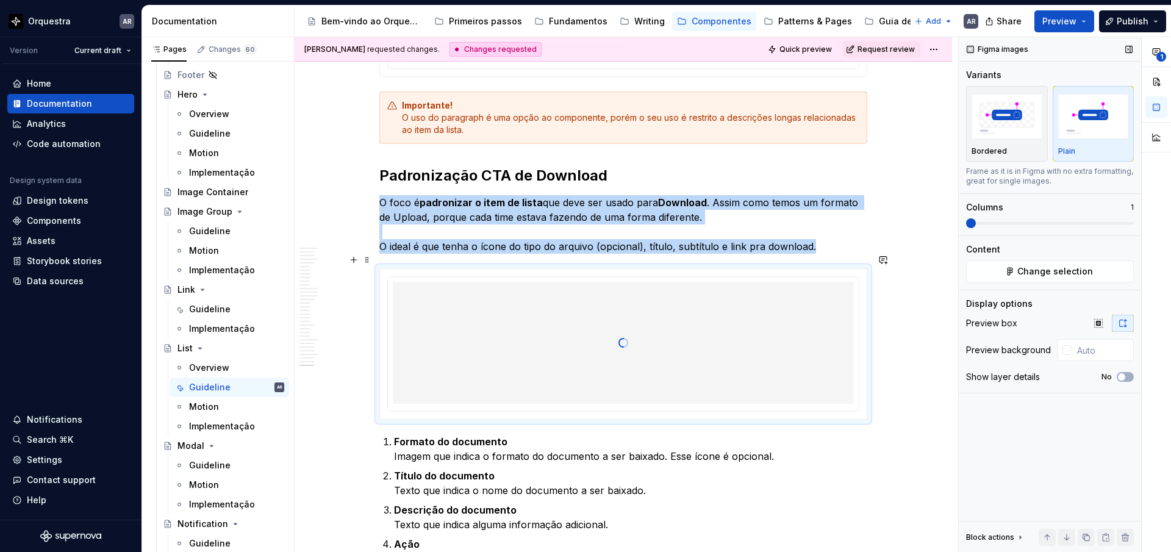
click at [740, 282] on div at bounding box center [623, 343] width 461 height 122
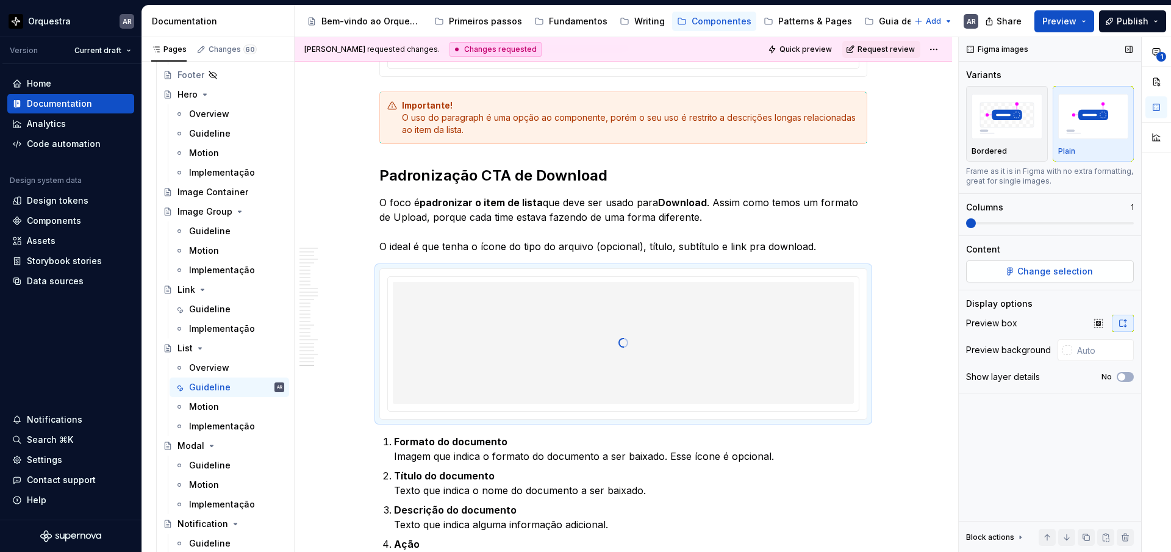
click at [1041, 269] on span "Change selection" at bounding box center [1055, 271] width 76 height 12
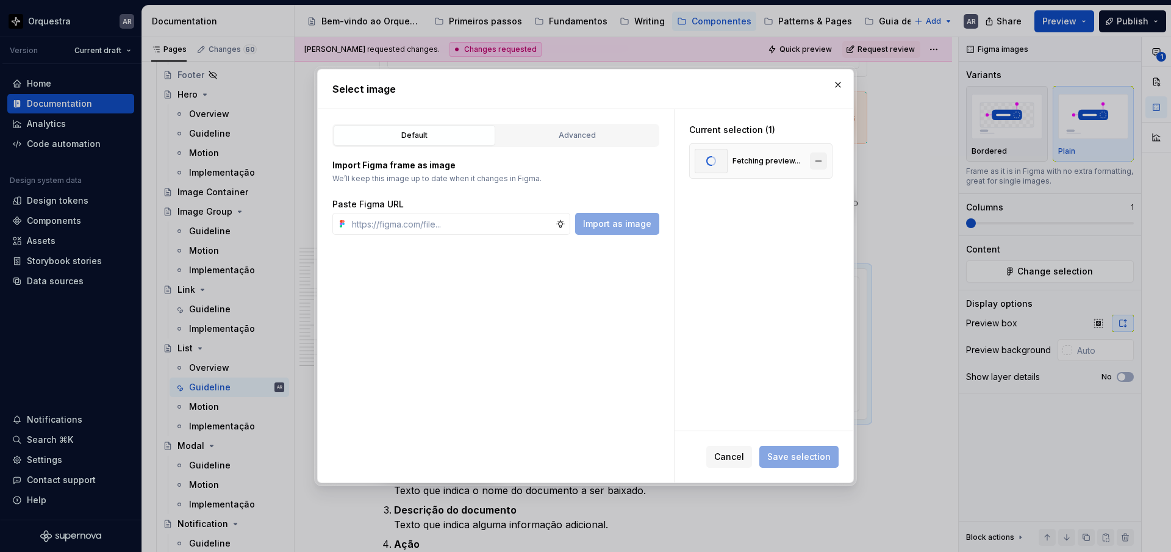
click at [826, 161] on button "button" at bounding box center [818, 160] width 17 height 17
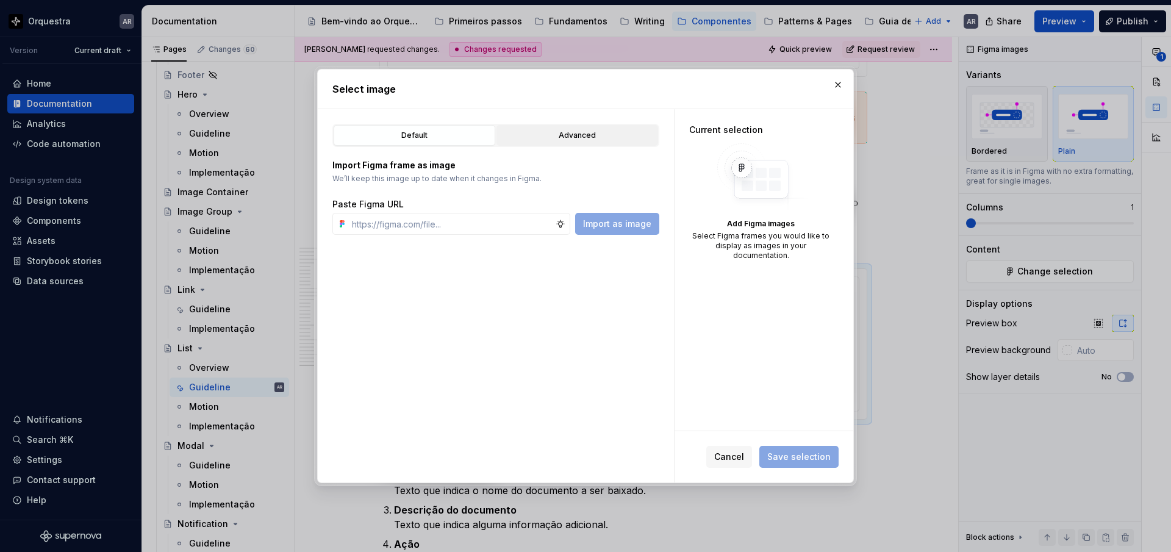
click at [593, 138] on div "Advanced" at bounding box center [577, 135] width 153 height 12
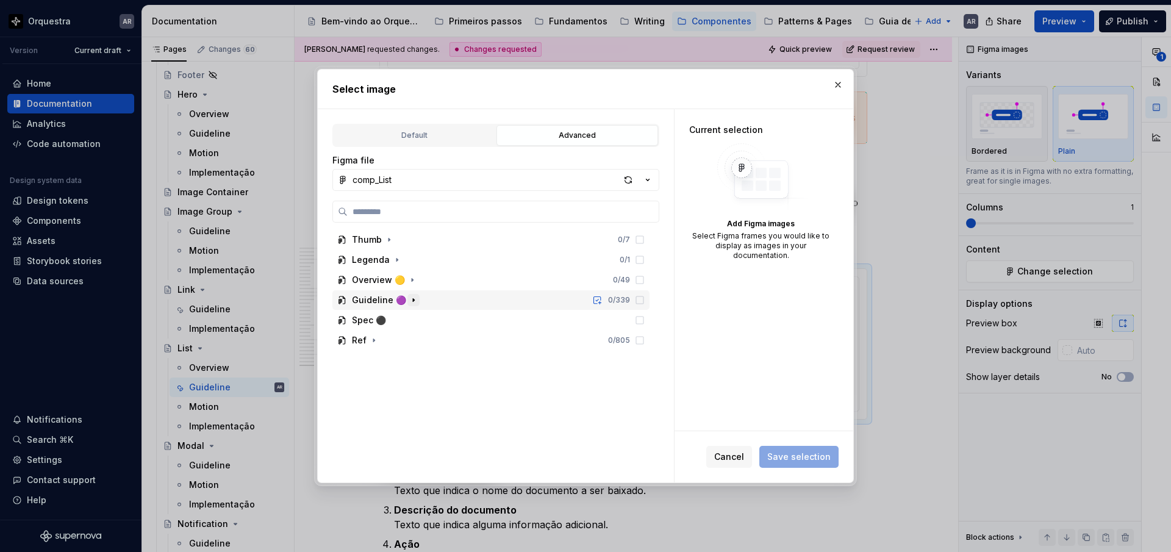
click at [410, 304] on icon "button" at bounding box center [414, 300] width 10 height 10
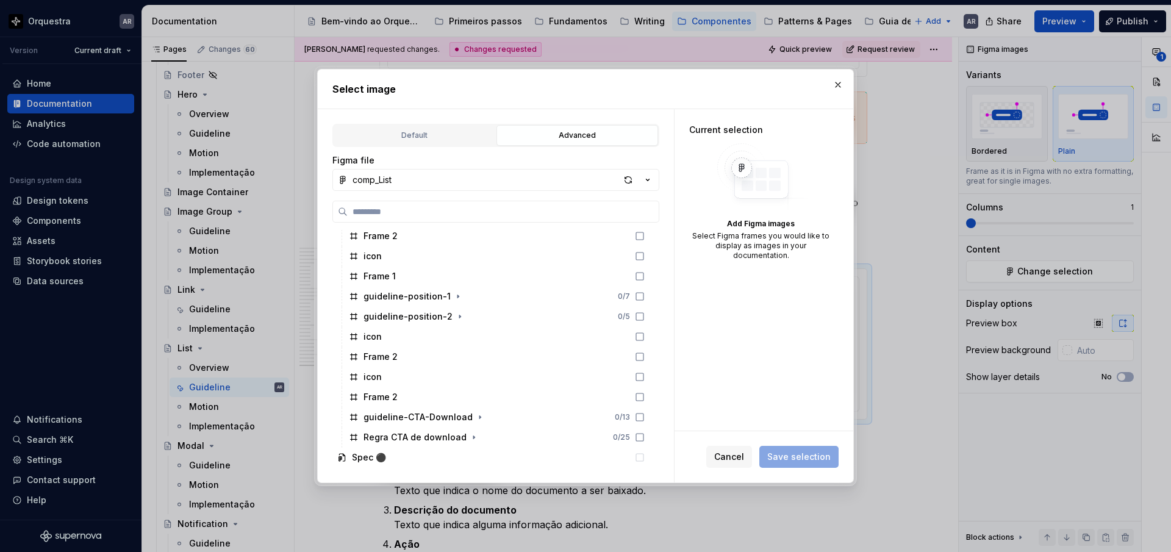
scroll to position [930, 0]
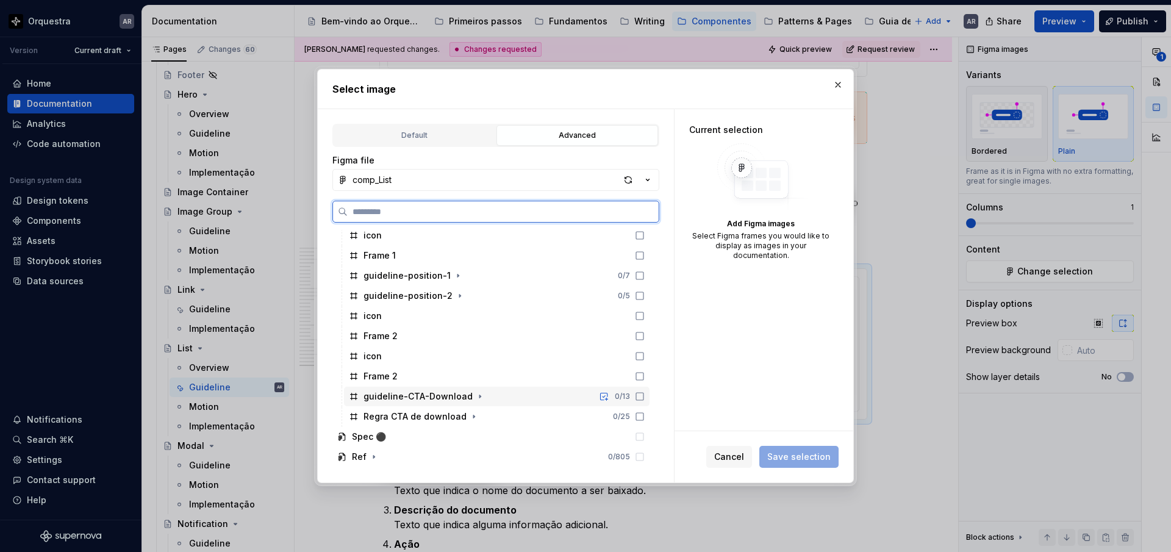
click at [644, 398] on icon at bounding box center [640, 396] width 10 height 10
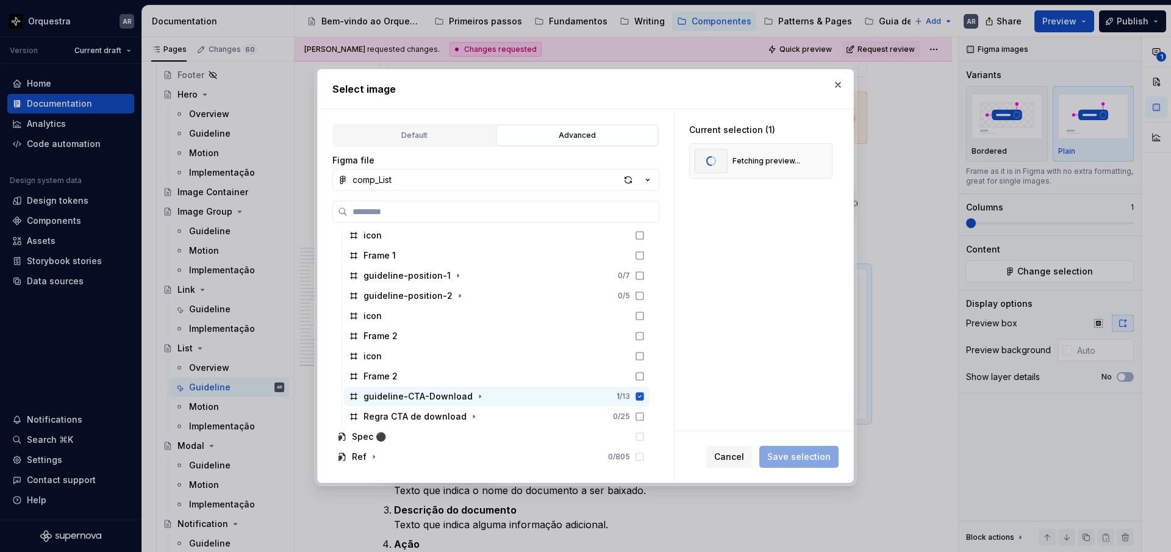
click at [804, 457] on span "Save selection" at bounding box center [798, 457] width 79 height 22
click at [838, 84] on button "button" at bounding box center [837, 84] width 17 height 17
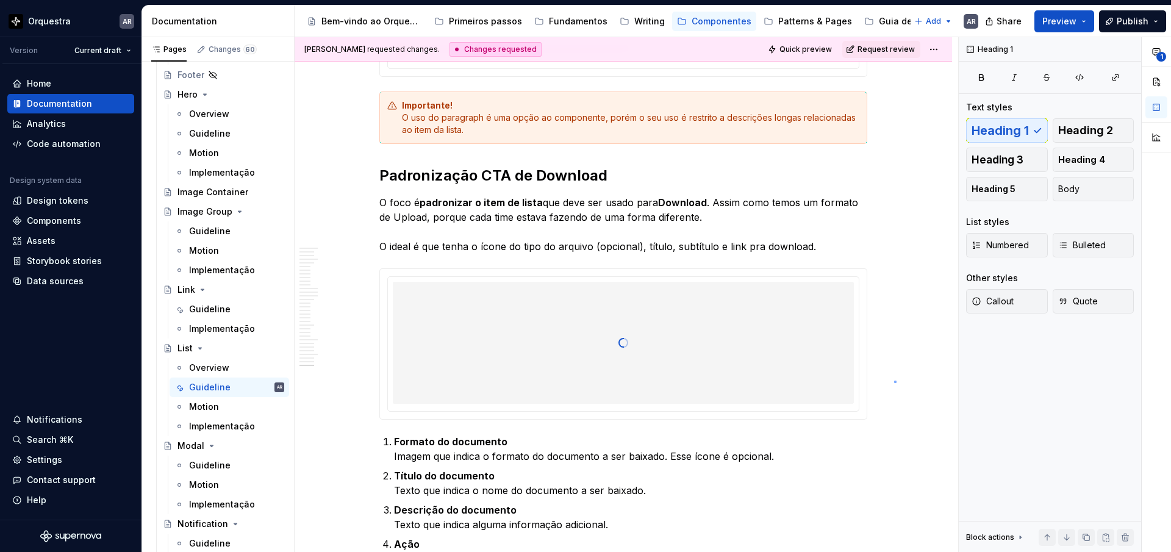
click at [894, 380] on div "[PERSON_NAME] requested changes. Changes requested Quick preview Request review…" at bounding box center [626, 294] width 663 height 515
click at [933, 53] on html "Orquestra AR Version Current draft Home Documentation Analytics Code automation…" at bounding box center [585, 276] width 1171 height 552
click at [907, 224] on html "Orquestra AR Version Current draft Home Documentation Analytics Code automation…" at bounding box center [585, 276] width 1171 height 552
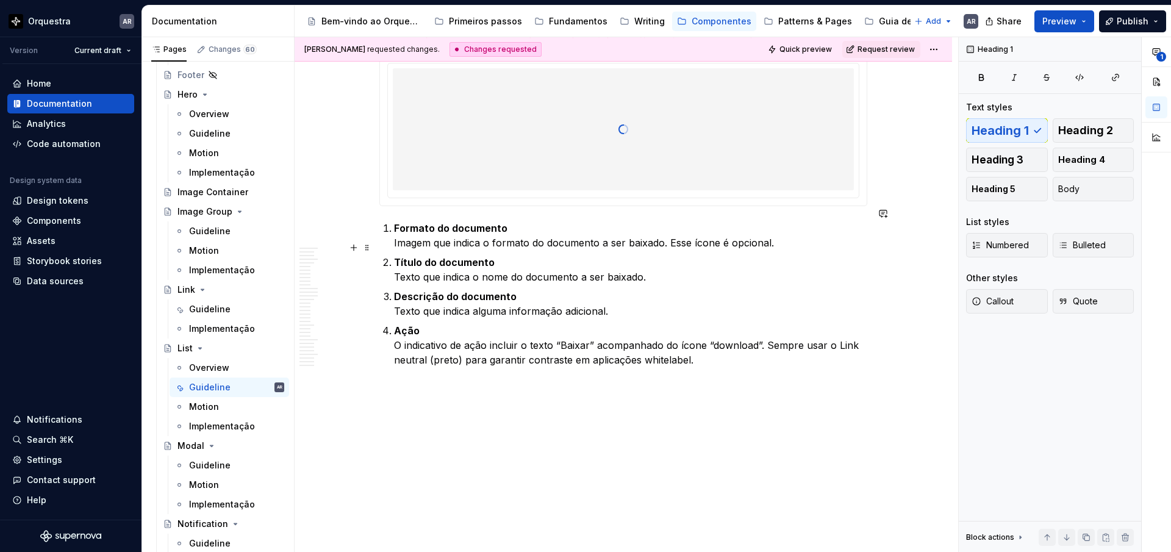
scroll to position [11039, 0]
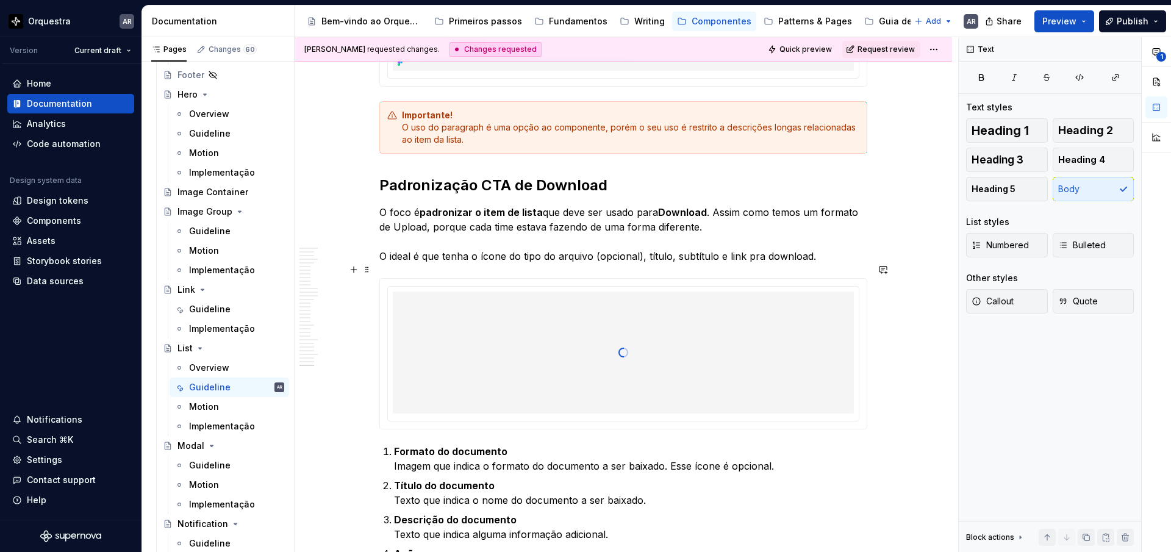
scroll to position [10797, 0]
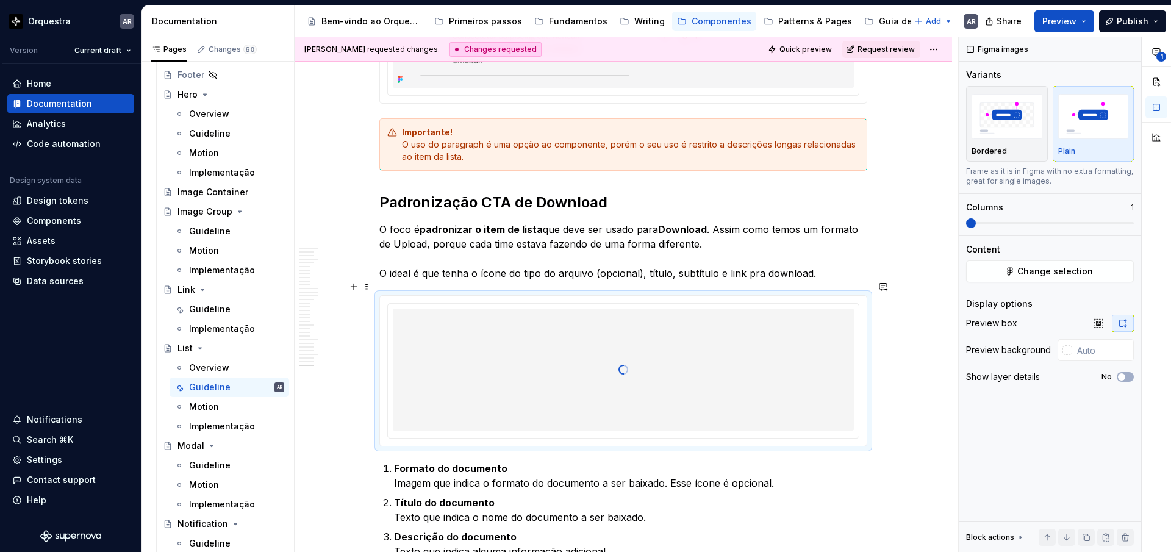
click at [676, 360] on div at bounding box center [623, 370] width 461 height 122
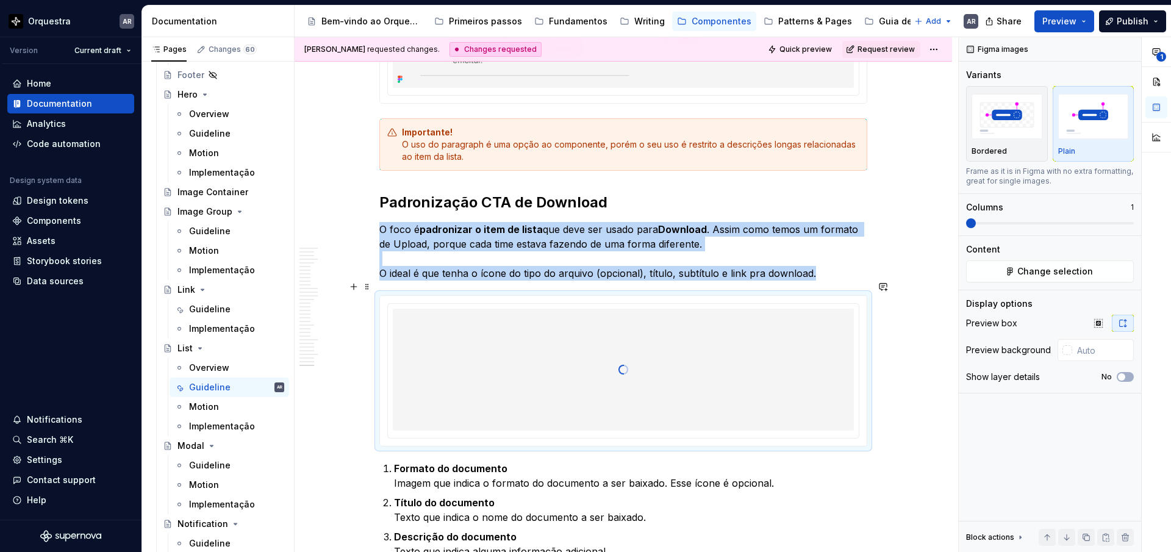
click at [675, 348] on div at bounding box center [623, 370] width 461 height 122
click at [369, 286] on span at bounding box center [367, 286] width 10 height 17
click at [417, 391] on div "Delete" at bounding box center [427, 394] width 79 height 12
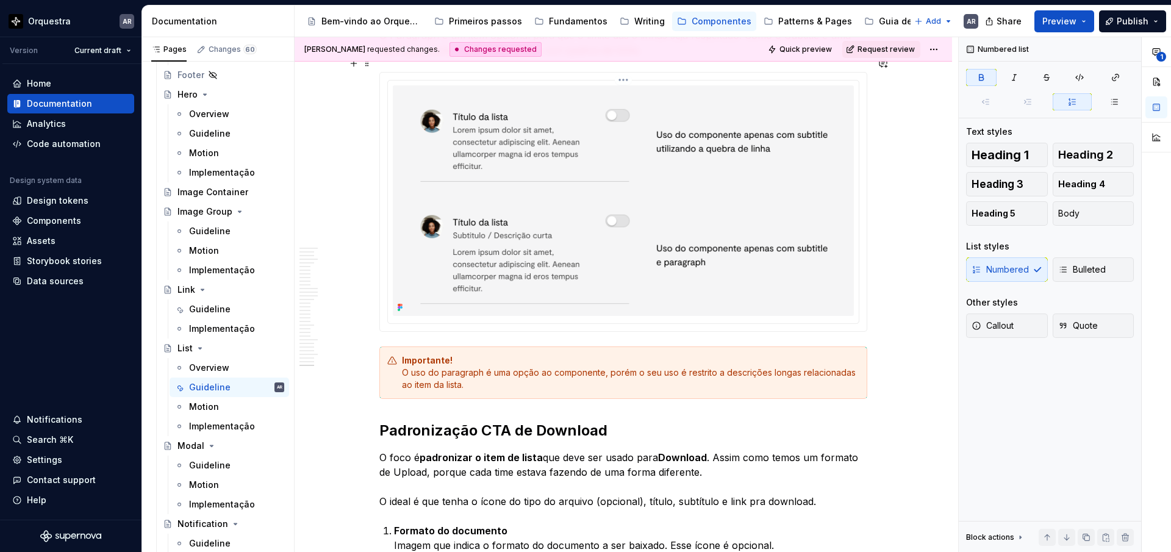
scroll to position [10426, 0]
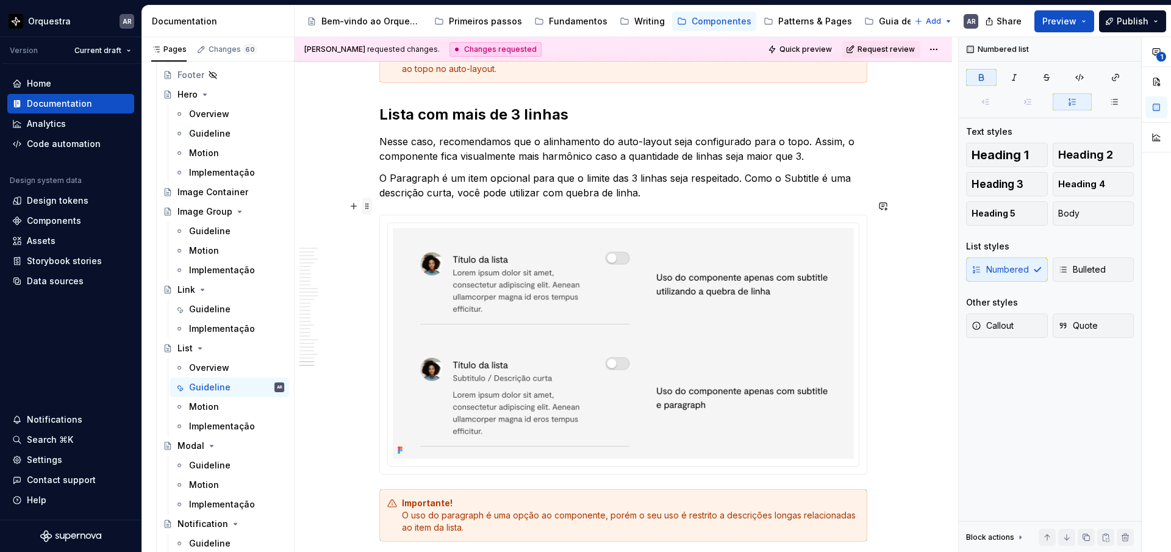
click at [367, 203] on span at bounding box center [367, 206] width 10 height 17
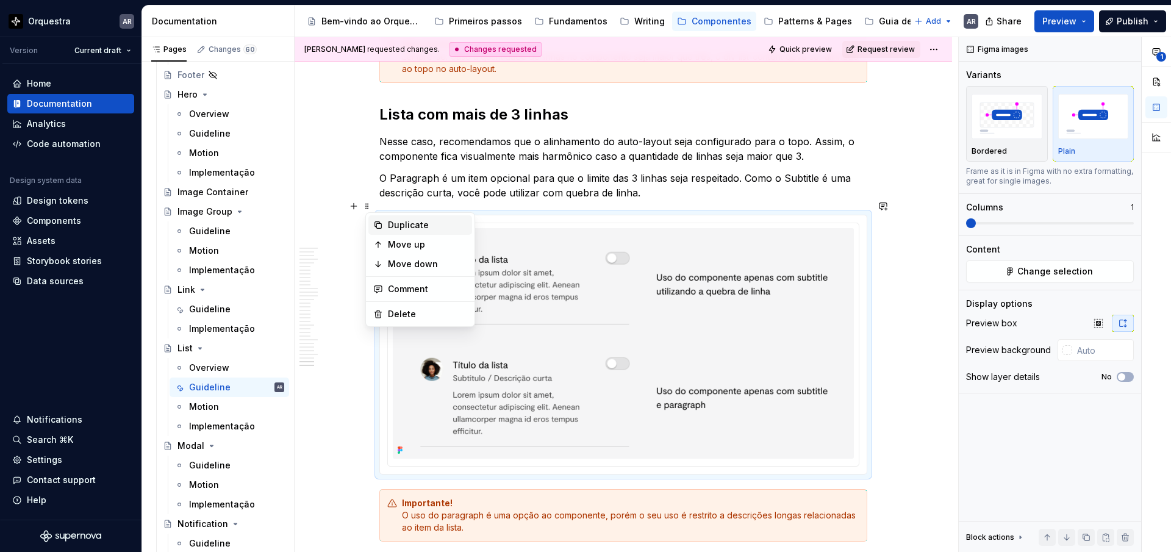
click at [399, 226] on div "Duplicate" at bounding box center [427, 225] width 79 height 12
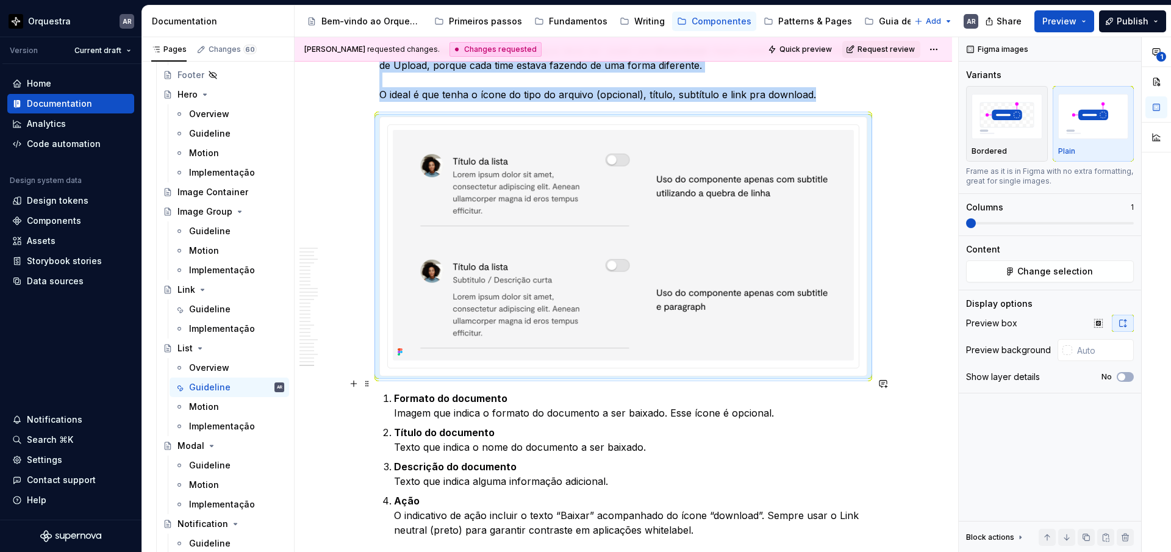
scroll to position [10937, 0]
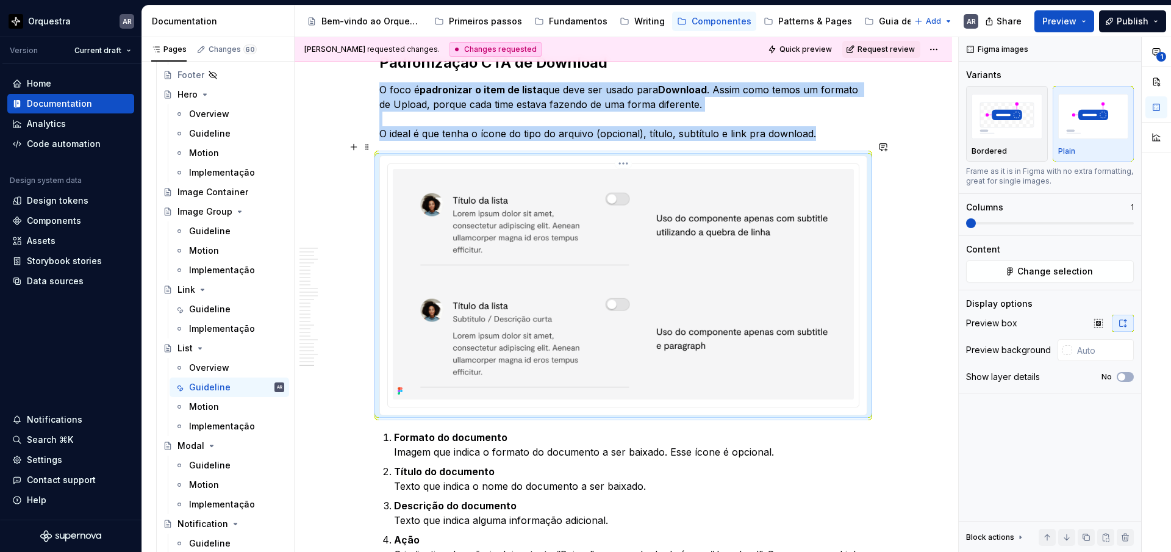
click at [593, 268] on img at bounding box center [623, 284] width 461 height 230
click at [1012, 273] on button "Change selection" at bounding box center [1050, 271] width 168 height 22
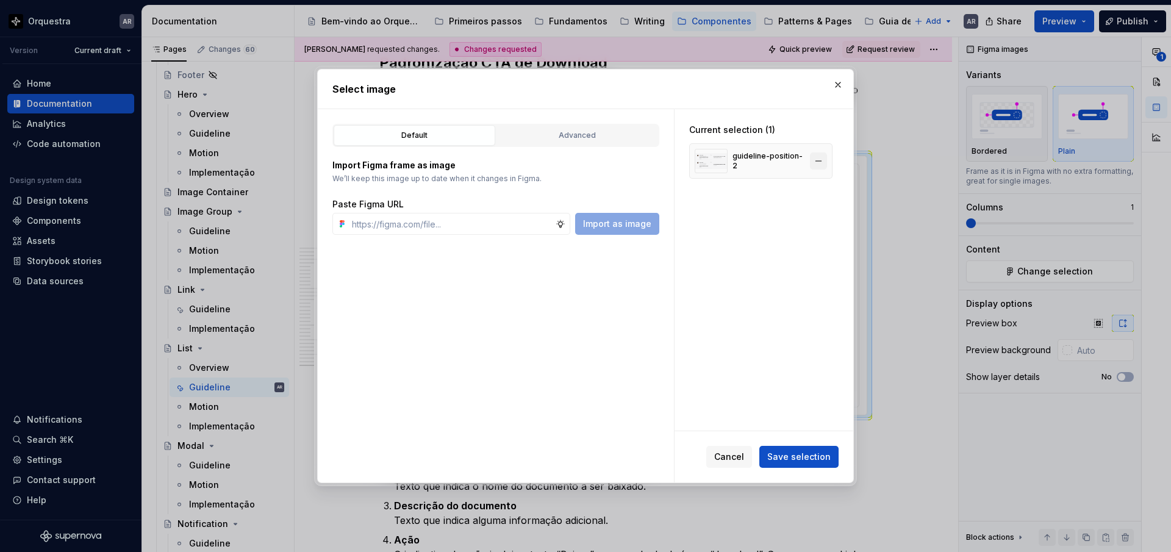
click at [823, 160] on button "button" at bounding box center [818, 160] width 17 height 17
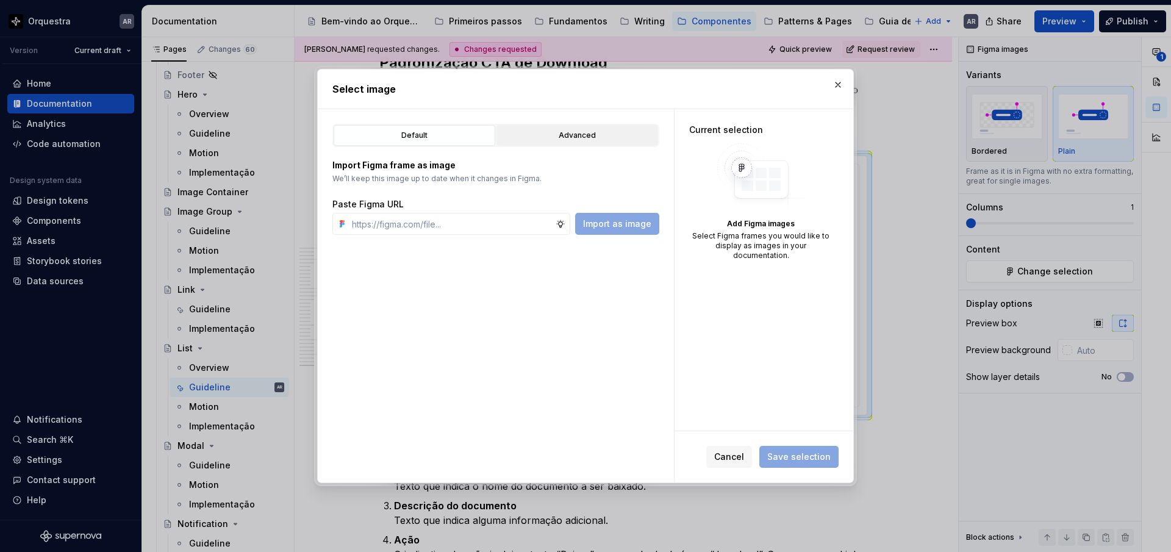
click at [627, 135] on div "Advanced" at bounding box center [577, 135] width 153 height 12
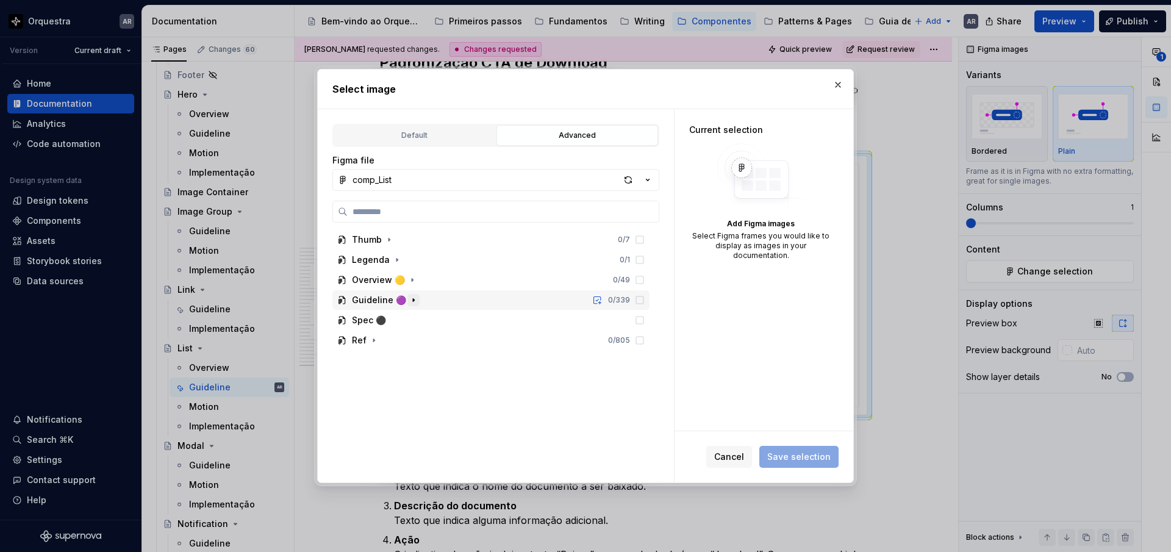
click at [413, 301] on icon "button" at bounding box center [413, 300] width 1 height 3
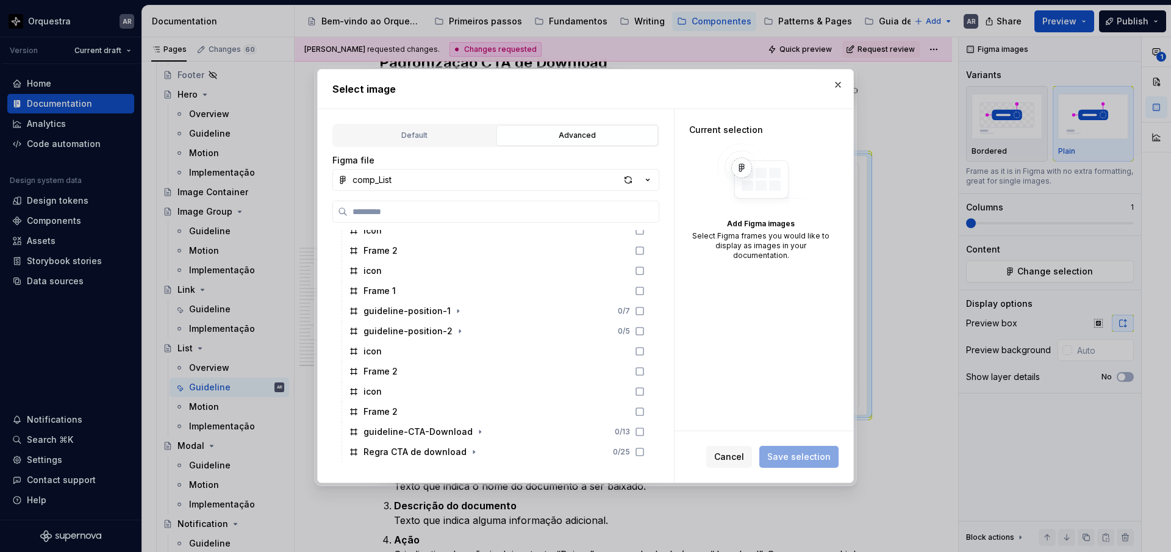
scroll to position [930, 0]
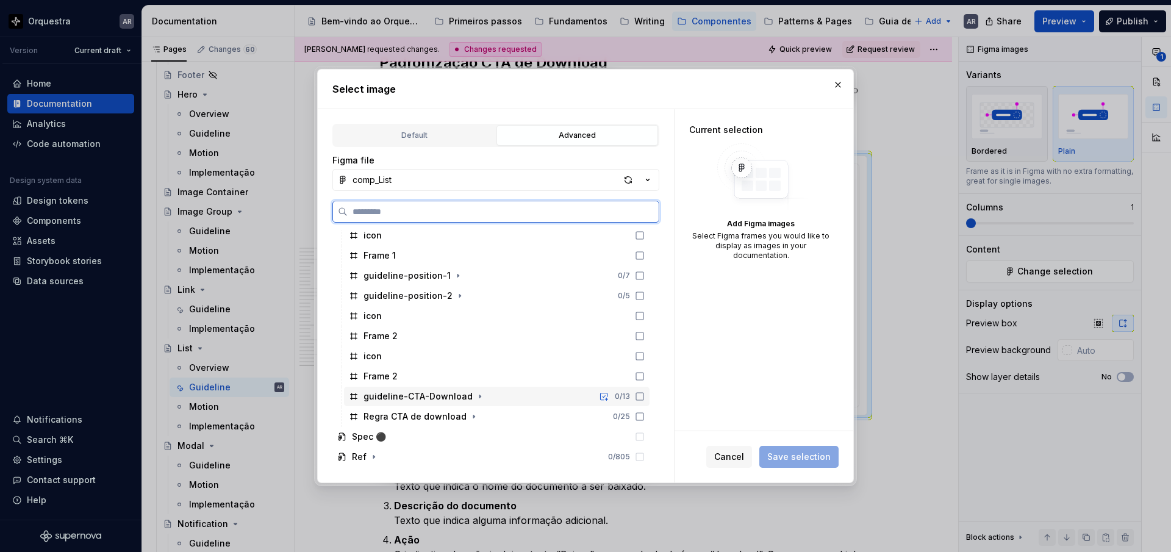
click at [644, 398] on icon at bounding box center [640, 396] width 10 height 10
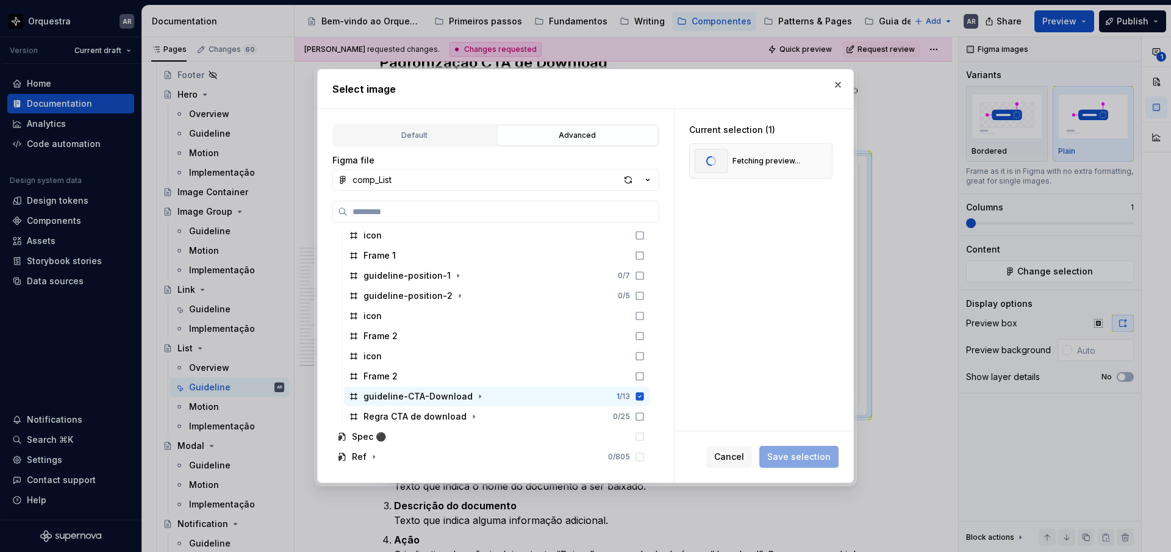
click at [782, 353] on div "Current selection (1) Fetching preview..." at bounding box center [763, 269] width 179 height 321
click at [791, 348] on div "Current selection (1) Fetching preview..." at bounding box center [763, 269] width 179 height 321
click at [821, 356] on div "Current selection (1) Fetching preview..." at bounding box center [763, 269] width 179 height 321
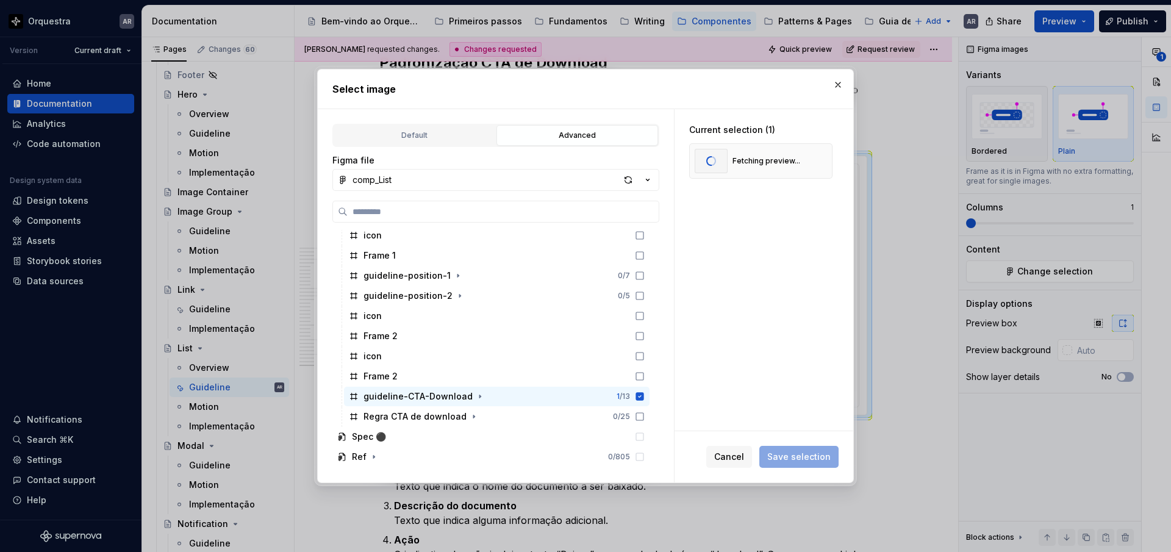
click at [821, 356] on div "Current selection (1) Fetching preview..." at bounding box center [763, 269] width 179 height 321
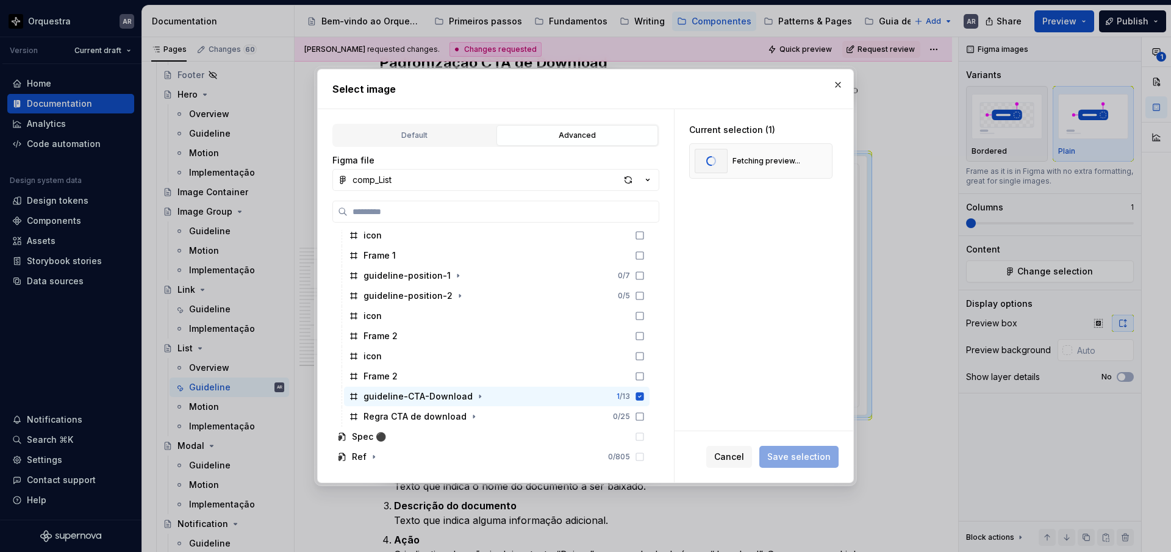
click at [824, 355] on div "Current selection (1) Fetching preview..." at bounding box center [763, 269] width 179 height 321
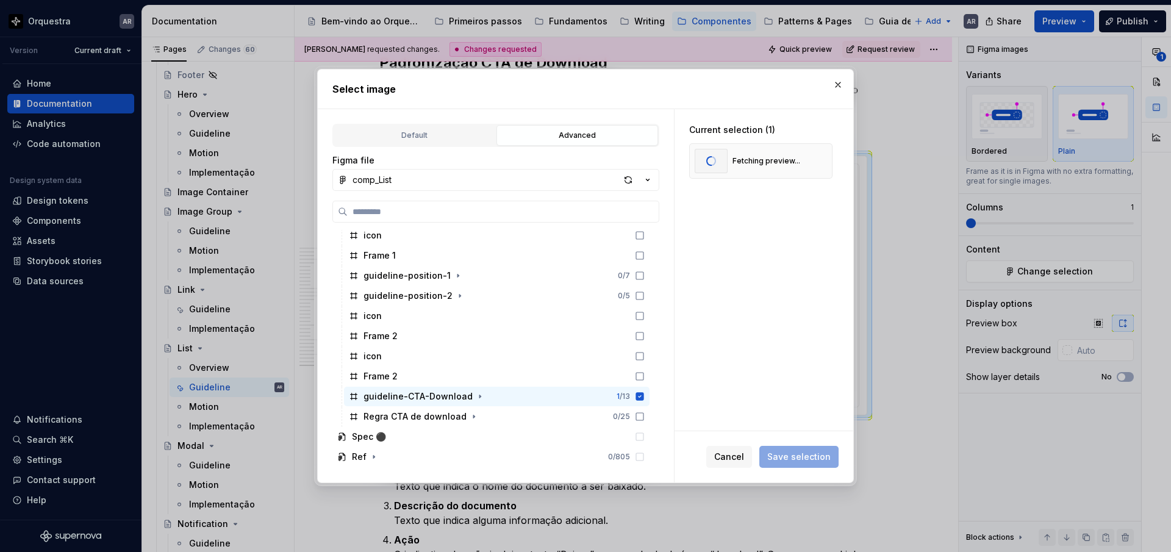
click at [829, 346] on div "Current selection (1) Fetching preview..." at bounding box center [763, 269] width 179 height 321
click at [833, 310] on div "Current selection (1) Fetching preview..." at bounding box center [763, 269] width 179 height 321
click at [832, 313] on div "Current selection (1) Fetching preview..." at bounding box center [763, 269] width 179 height 321
click at [830, 318] on div "Current selection (1) Fetching preview..." at bounding box center [763, 269] width 179 height 321
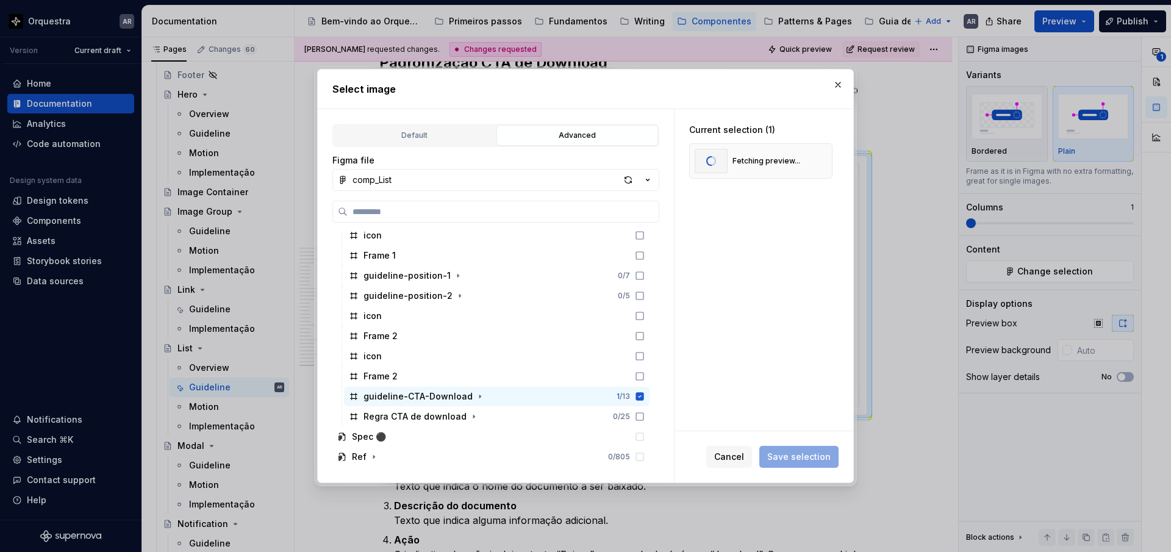
click at [830, 324] on div "Current selection (1) Fetching preview..." at bounding box center [763, 269] width 179 height 321
click at [832, 324] on div "Current selection (1) Fetching preview..." at bounding box center [763, 269] width 179 height 321
click at [829, 324] on div "Current selection (1) Fetching preview..." at bounding box center [763, 269] width 179 height 321
click at [832, 324] on div "Current selection (1) Fetching preview..." at bounding box center [763, 269] width 179 height 321
click at [795, 334] on div "Current selection (1) Fetching preview..." at bounding box center [763, 269] width 179 height 321
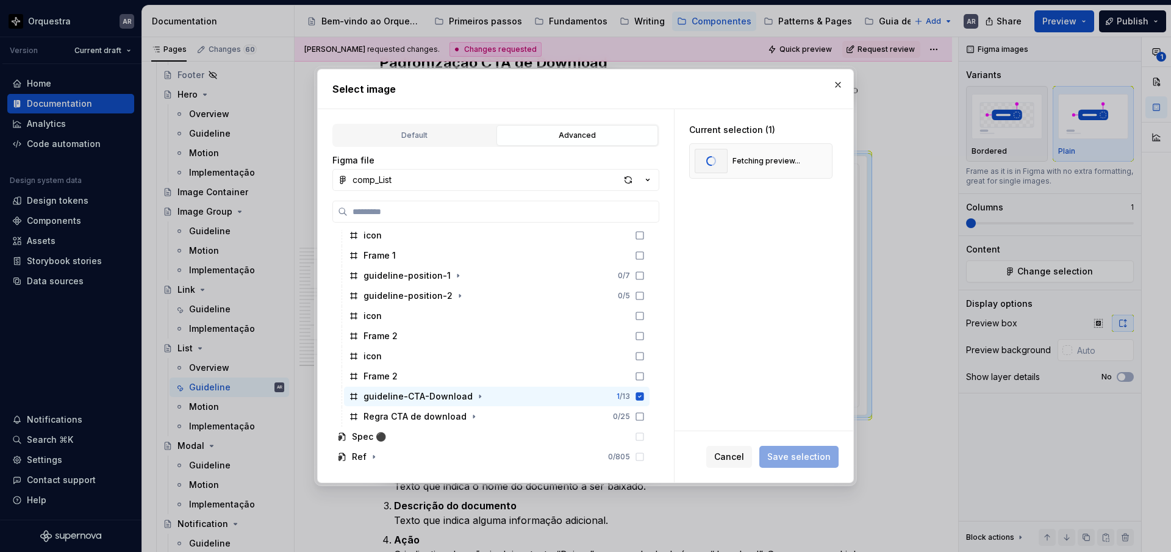
click at [795, 334] on div "Current selection (1) Fetching preview..." at bounding box center [763, 269] width 179 height 321
click at [795, 333] on div "Current selection (1) Fetching preview..." at bounding box center [763, 269] width 179 height 321
click at [774, 381] on div "Current selection (1) Fetching preview..." at bounding box center [763, 269] width 179 height 321
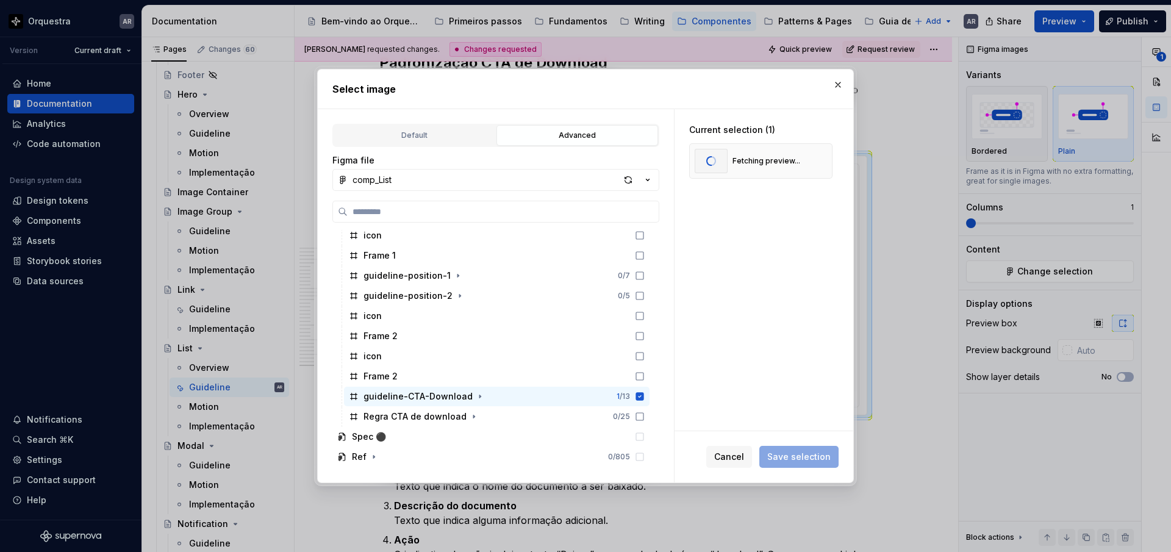
click at [774, 381] on div "Current selection (1) Fetching preview..." at bounding box center [763, 269] width 179 height 321
click at [773, 381] on div "Current selection (1) Fetching preview..." at bounding box center [763, 269] width 179 height 321
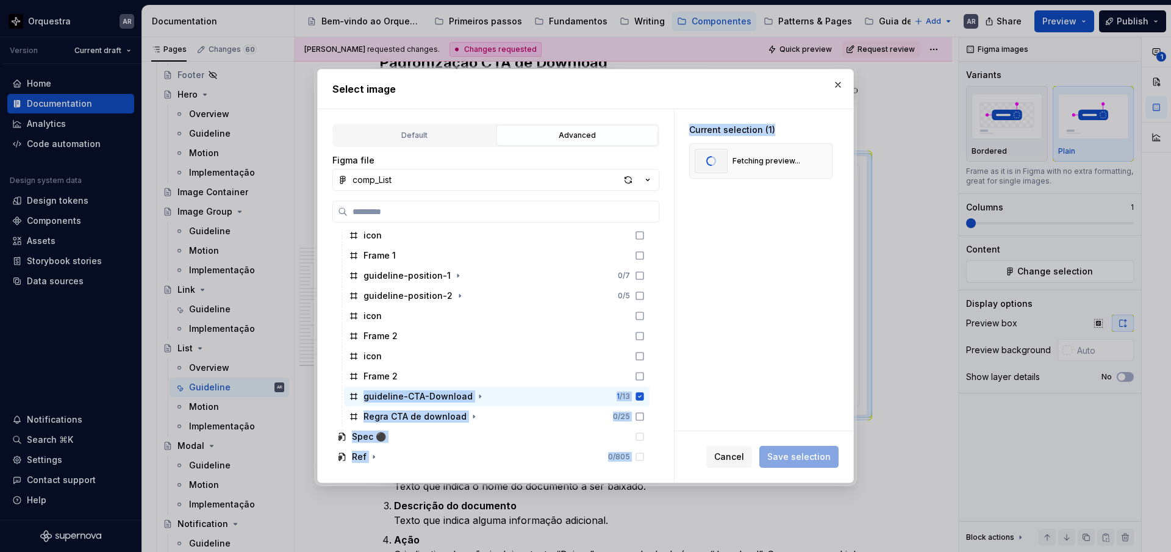
drag, startPoint x: 773, startPoint y: 381, endPoint x: 665, endPoint y: 381, distance: 107.3
click at [665, 381] on div "Default Advanced Import Figma frame as image We’ll keep this image up to date w…" at bounding box center [585, 295] width 535 height 373
click at [662, 391] on div "Default Advanced Import Figma frame as image We’ll keep this image up to date w…" at bounding box center [496, 295] width 356 height 373
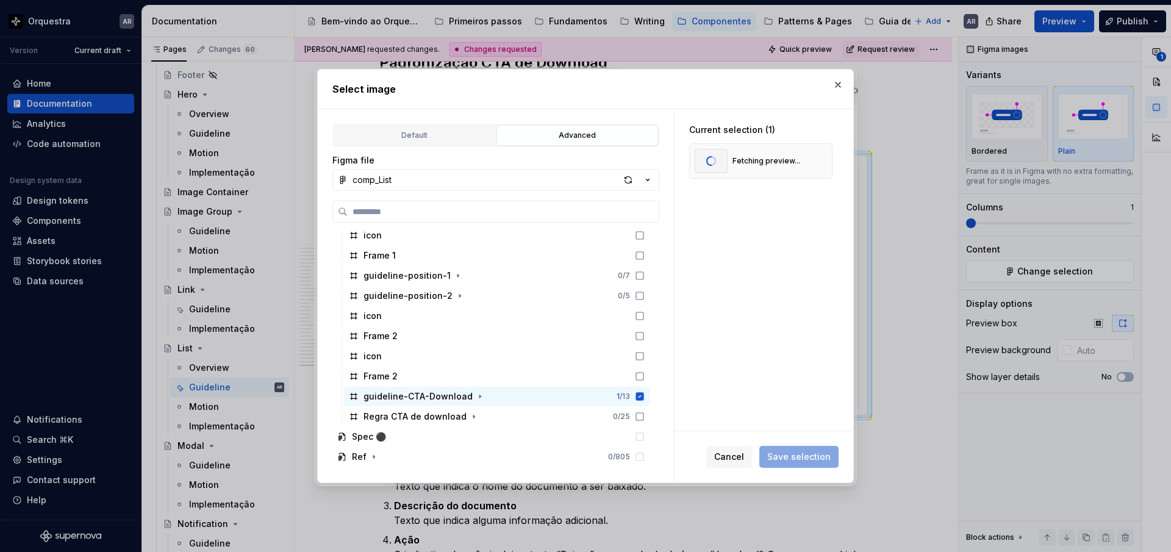
click at [662, 381] on div "Default Advanced Import Figma frame as image We’ll keep this image up to date w…" at bounding box center [496, 295] width 356 height 373
click at [663, 381] on div "Default Advanced Import Figma frame as image We’ll keep this image up to date w…" at bounding box center [496, 295] width 356 height 373
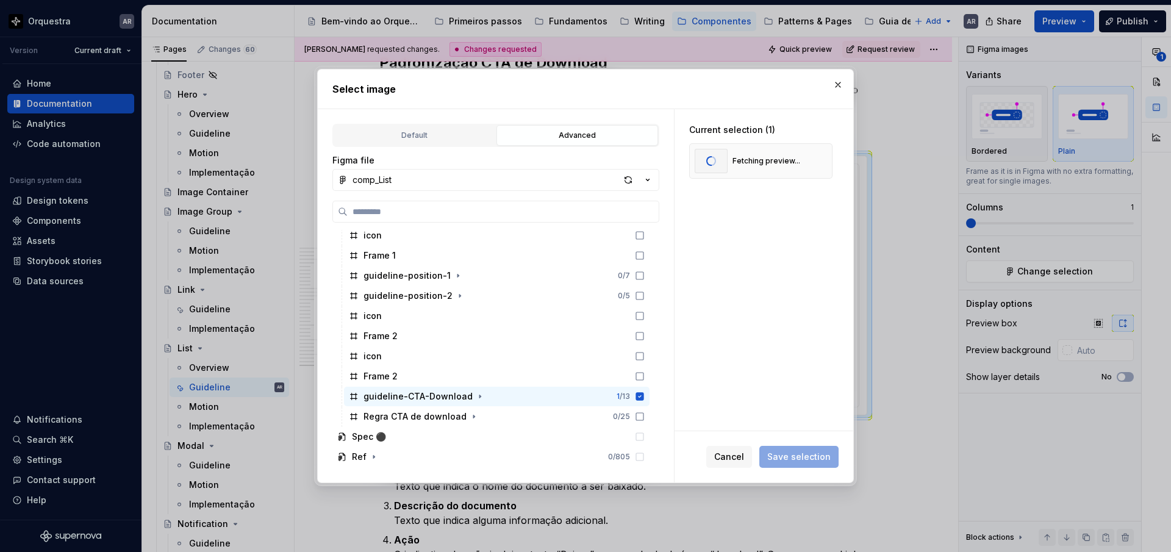
click at [663, 381] on div "Default Advanced Import Figma frame as image We’ll keep this image up to date w…" at bounding box center [496, 295] width 356 height 373
type textarea "*"
